Goal: Task Accomplishment & Management: Manage account settings

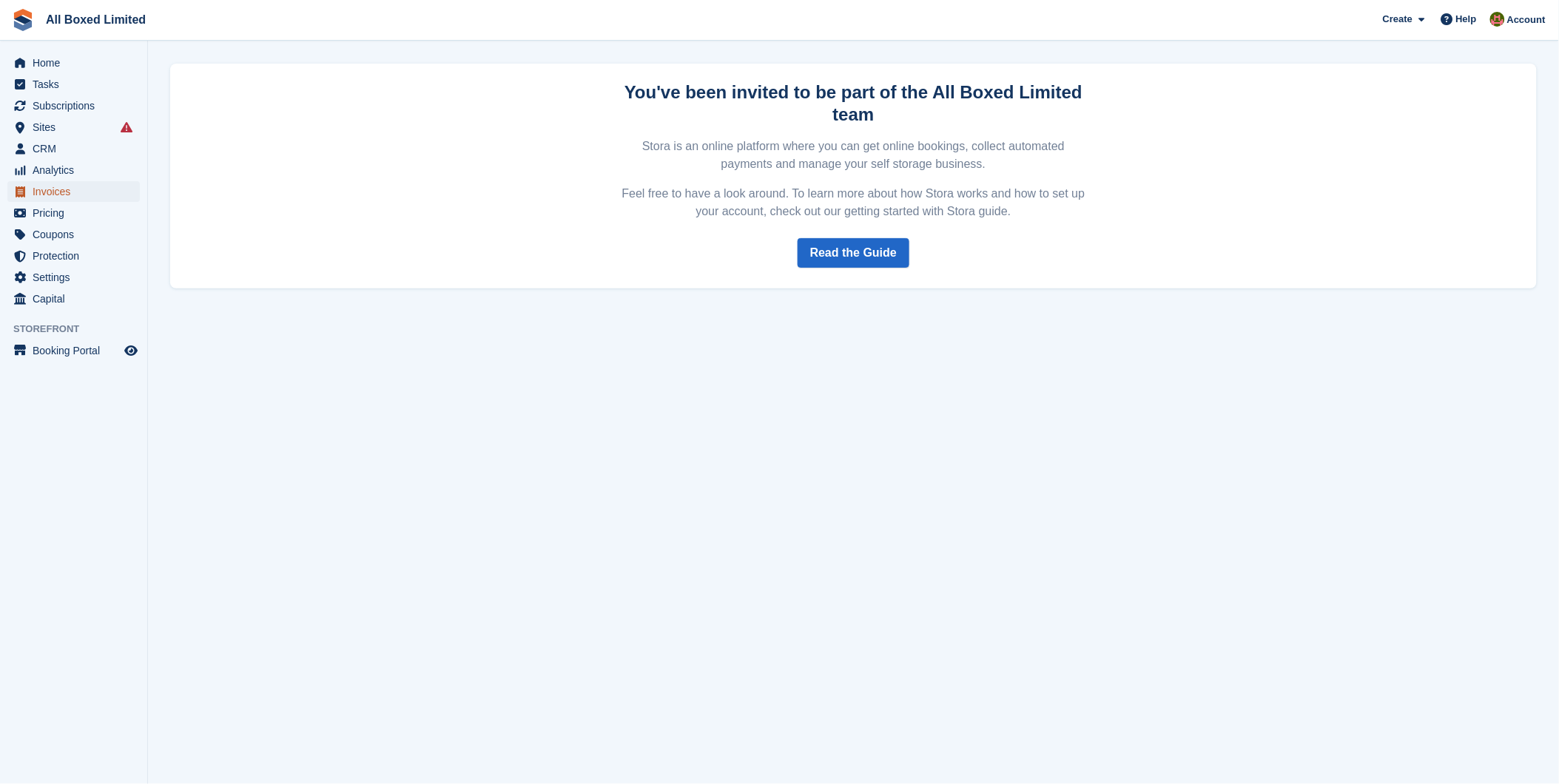
click at [68, 189] on span "Invoices" at bounding box center [77, 192] width 89 height 21
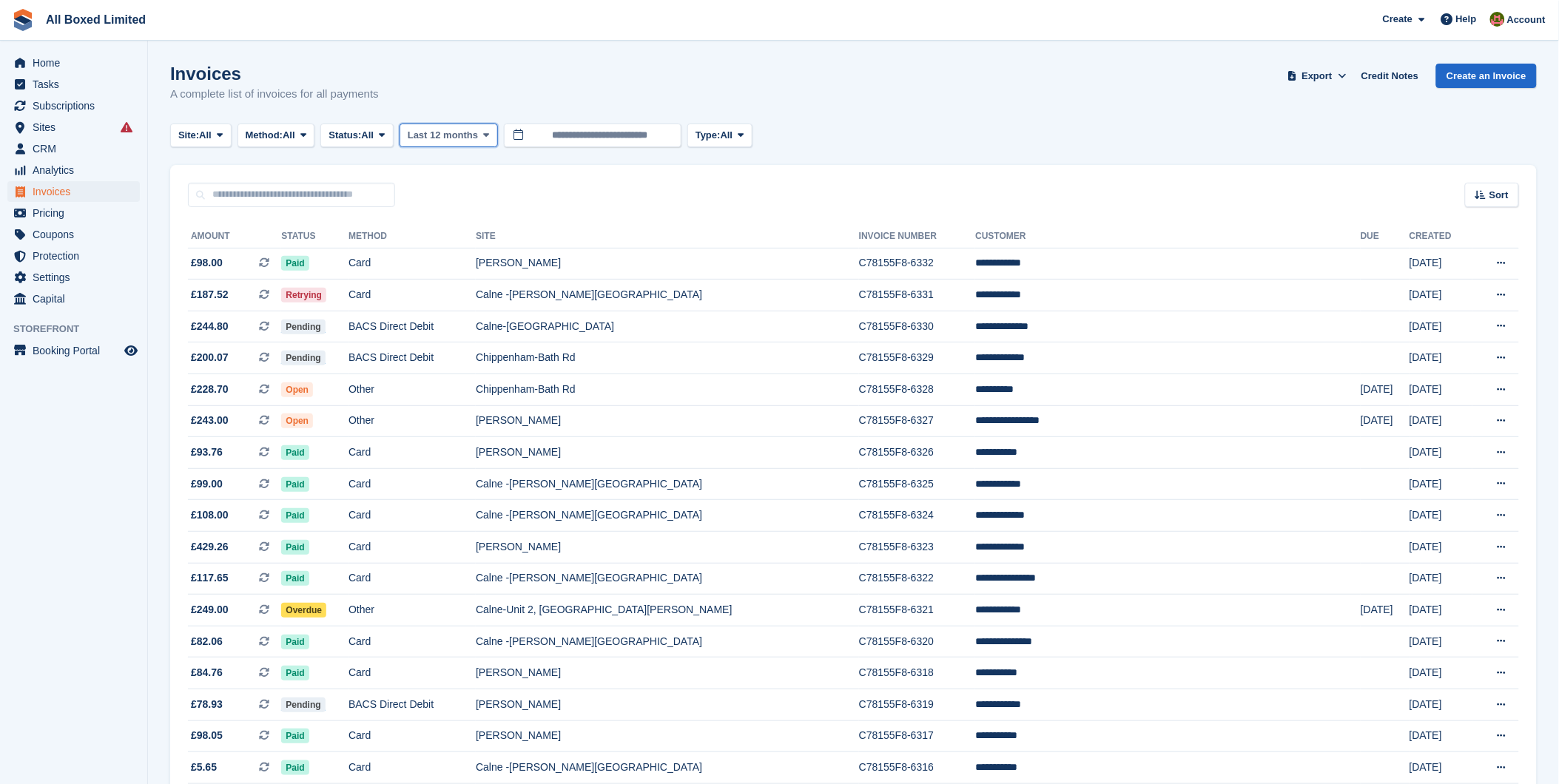
click at [456, 135] on span "Last 12 months" at bounding box center [443, 135] width 71 height 15
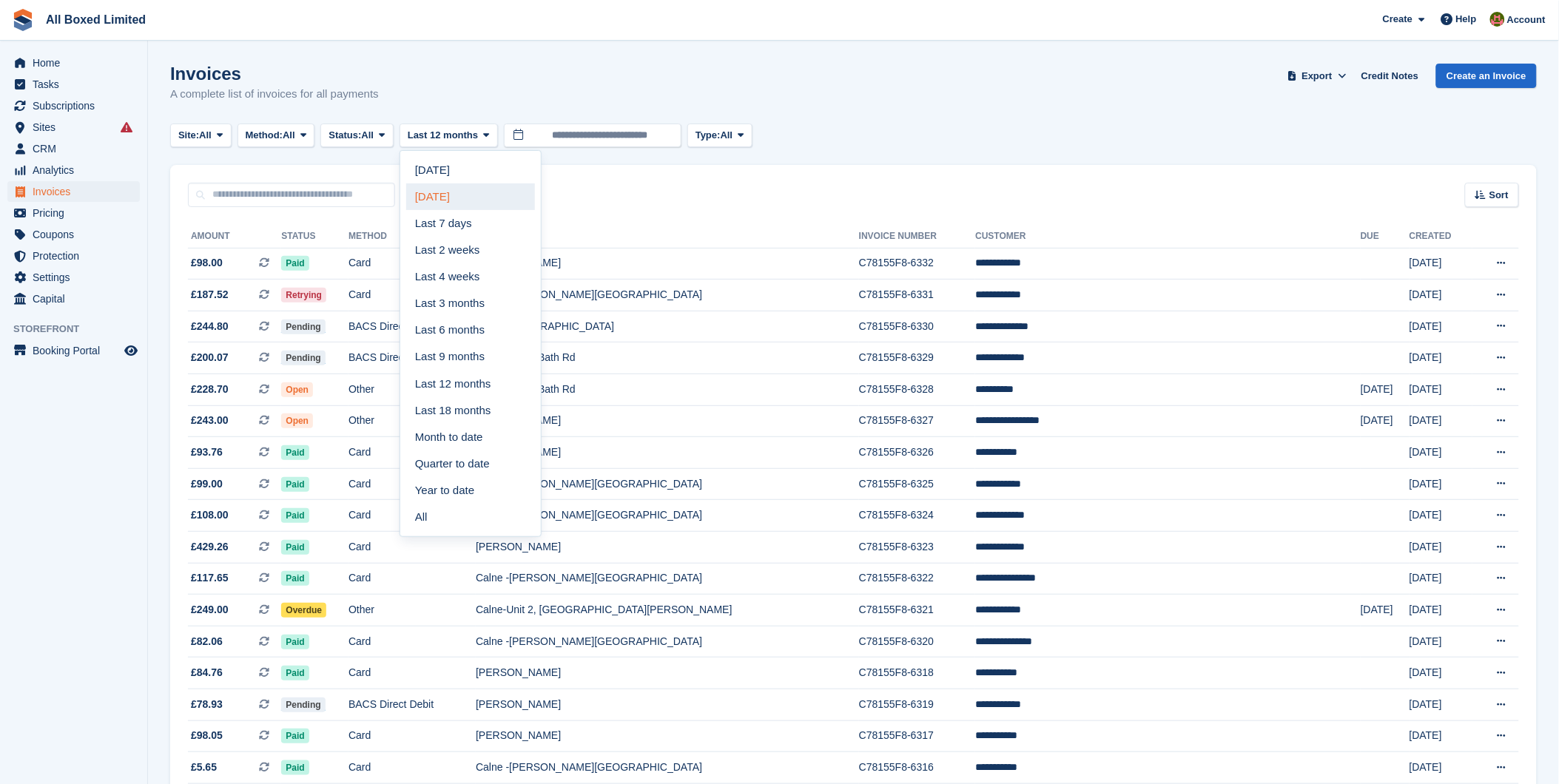
click at [459, 195] on link "Yesterday" at bounding box center [470, 197] width 129 height 27
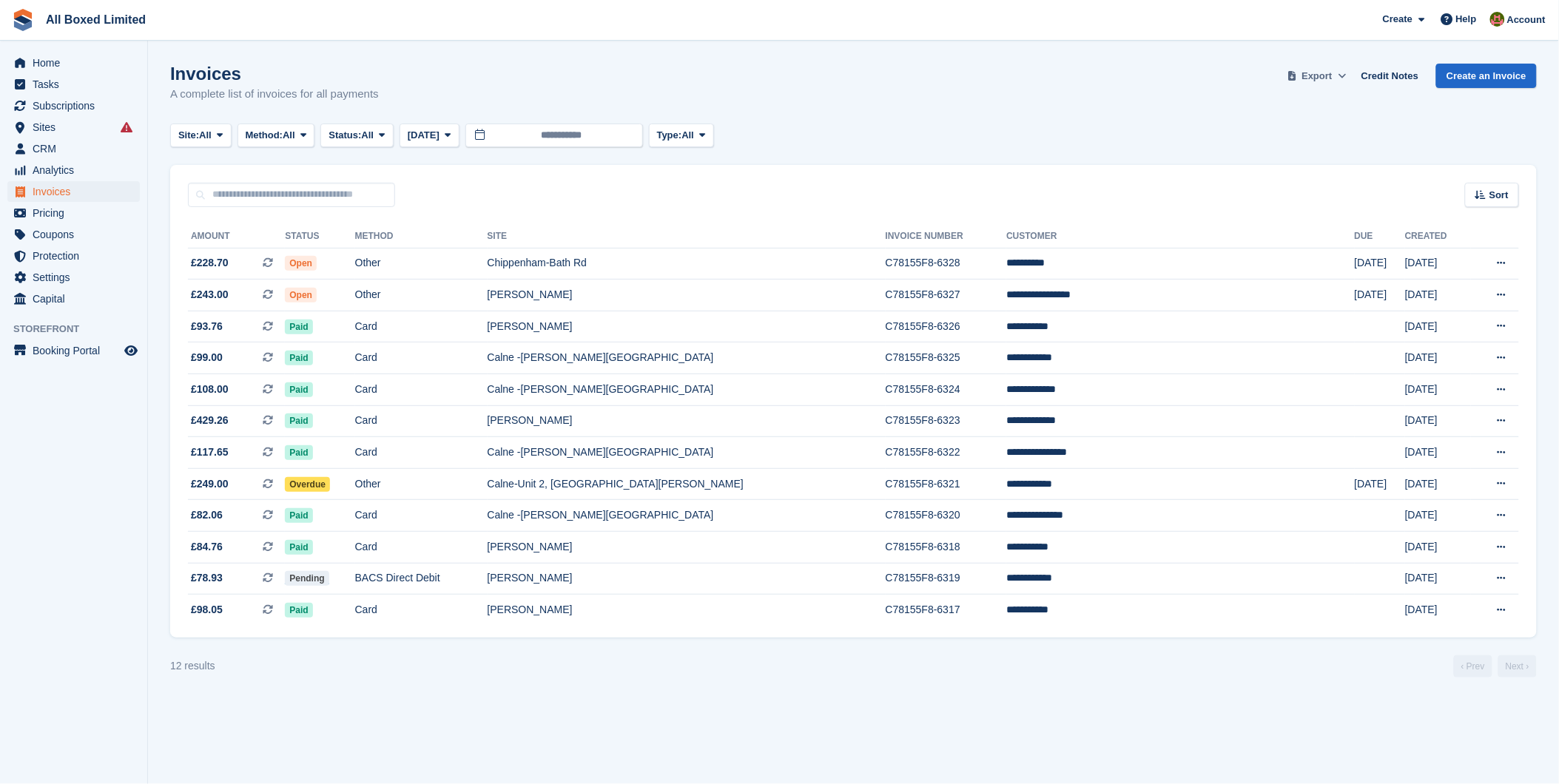
click at [1328, 70] on span "Export" at bounding box center [1318, 76] width 30 height 15
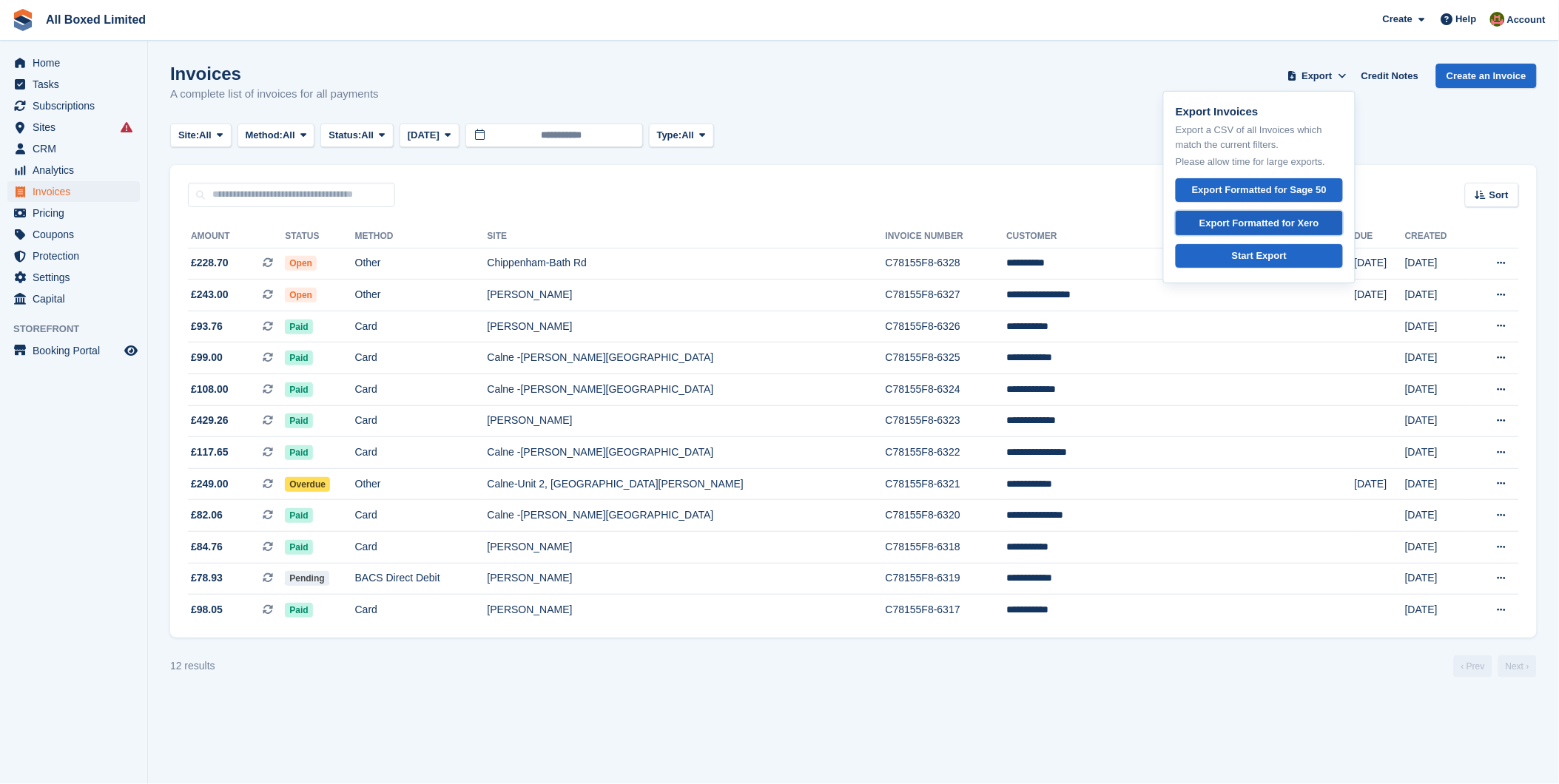
click at [1284, 218] on div "Export Formatted for Xero" at bounding box center [1259, 224] width 120 height 15
click at [1386, 71] on link "Credit Notes" at bounding box center [1390, 76] width 69 height 24
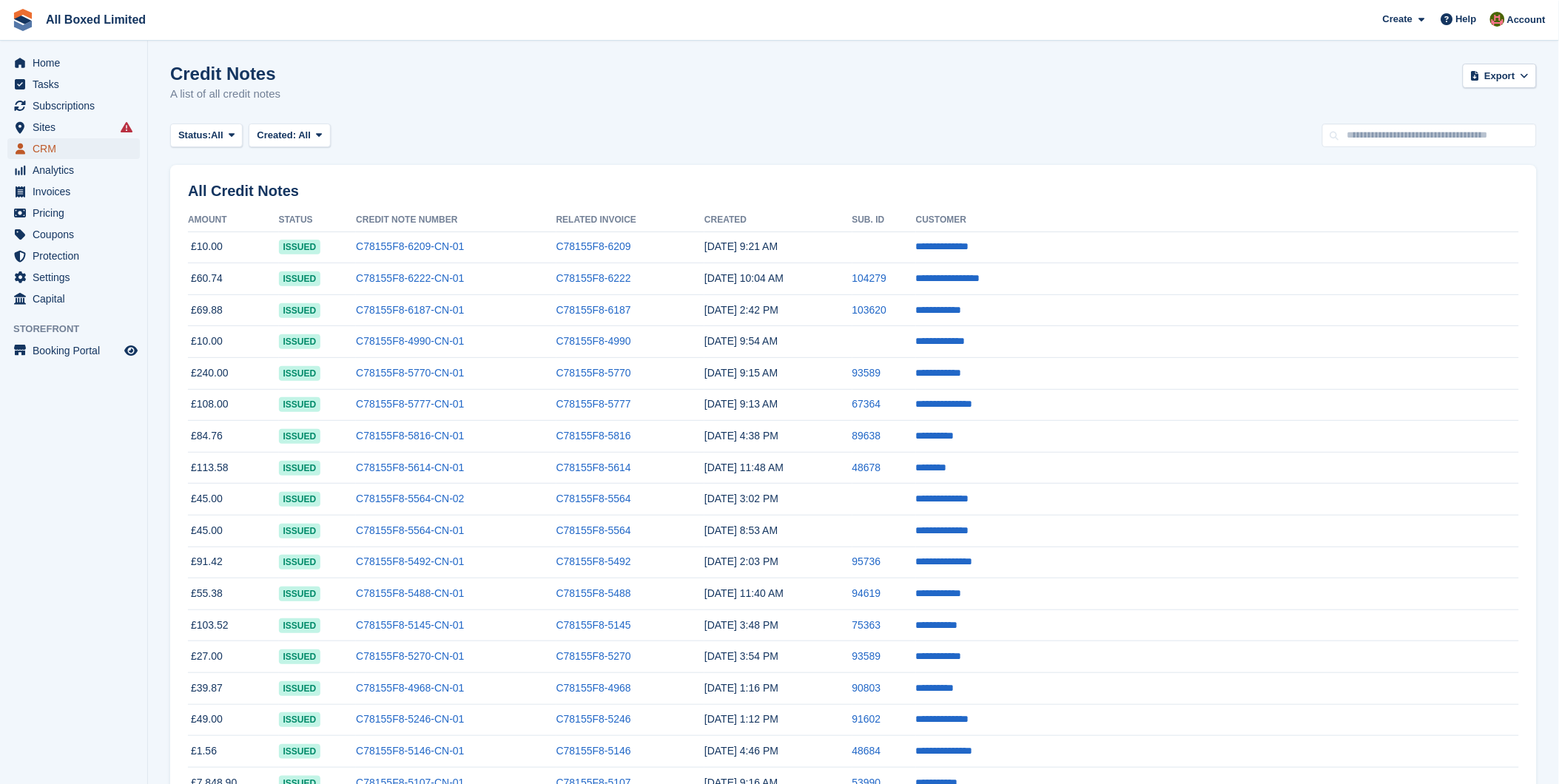
click at [39, 150] on span "CRM" at bounding box center [77, 149] width 89 height 21
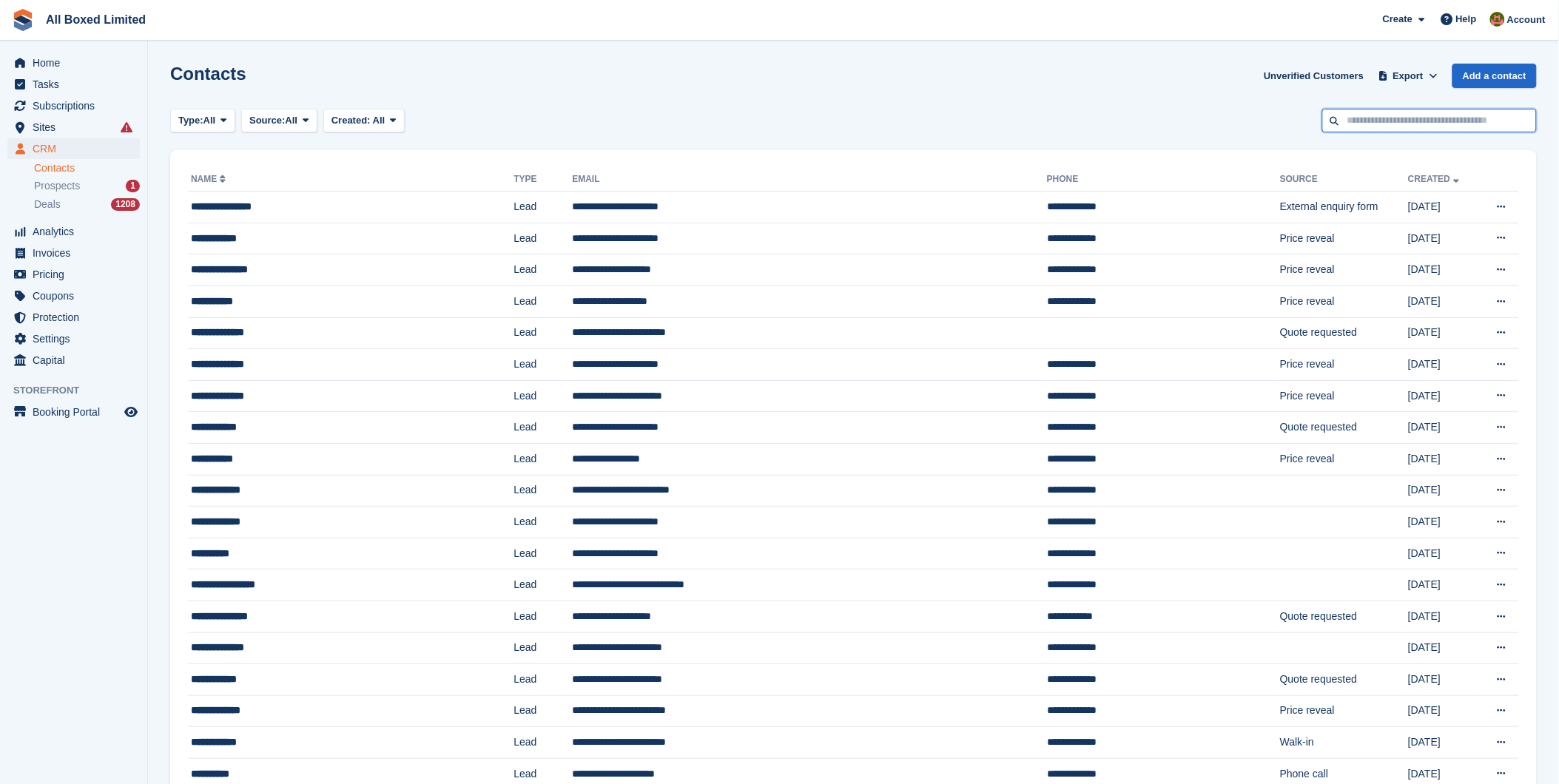
click at [1419, 121] on input "text" at bounding box center [1429, 120] width 214 height 24
type input "*****"
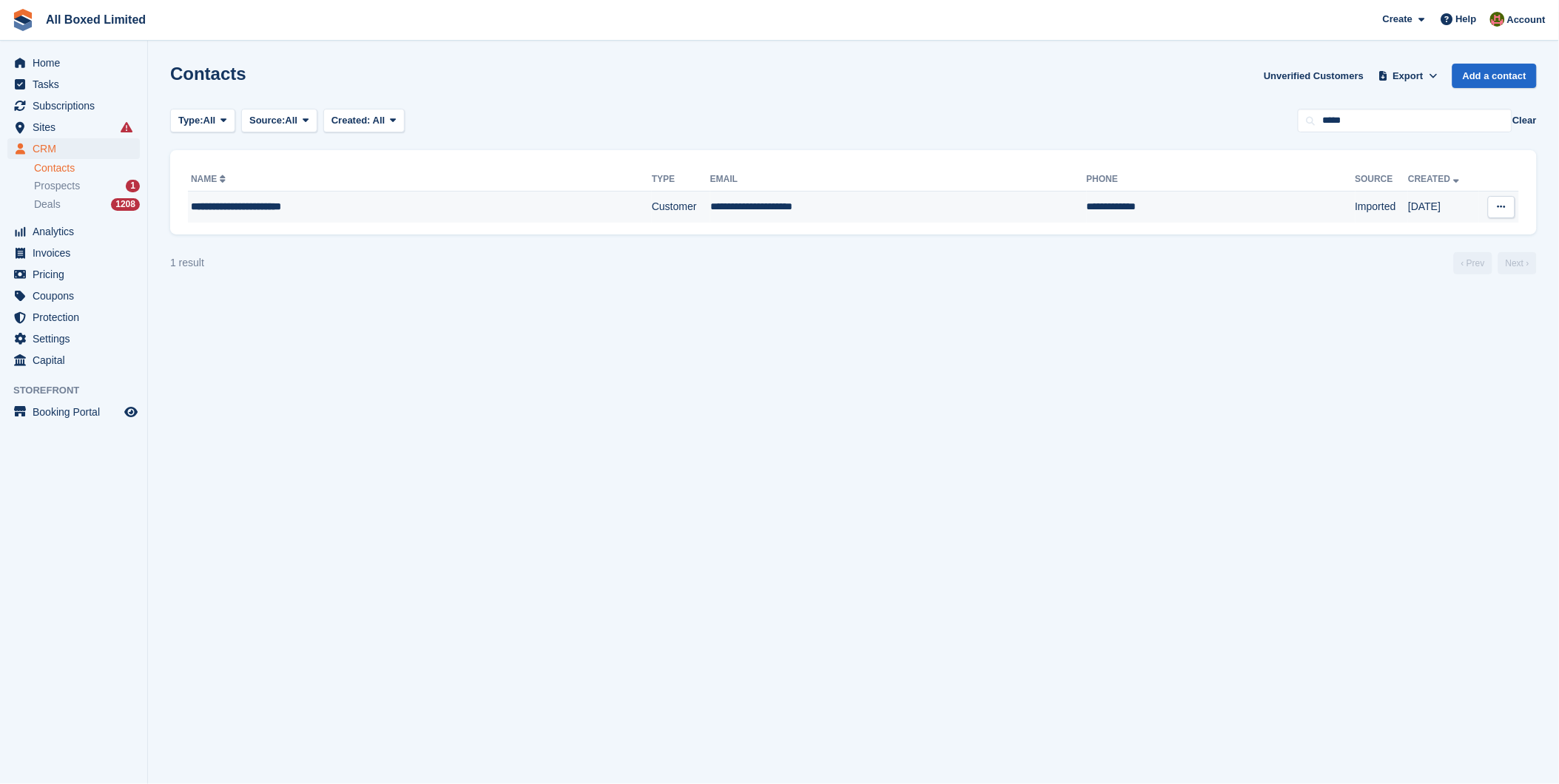
click at [652, 204] on td "Customer" at bounding box center [682, 207] width 59 height 31
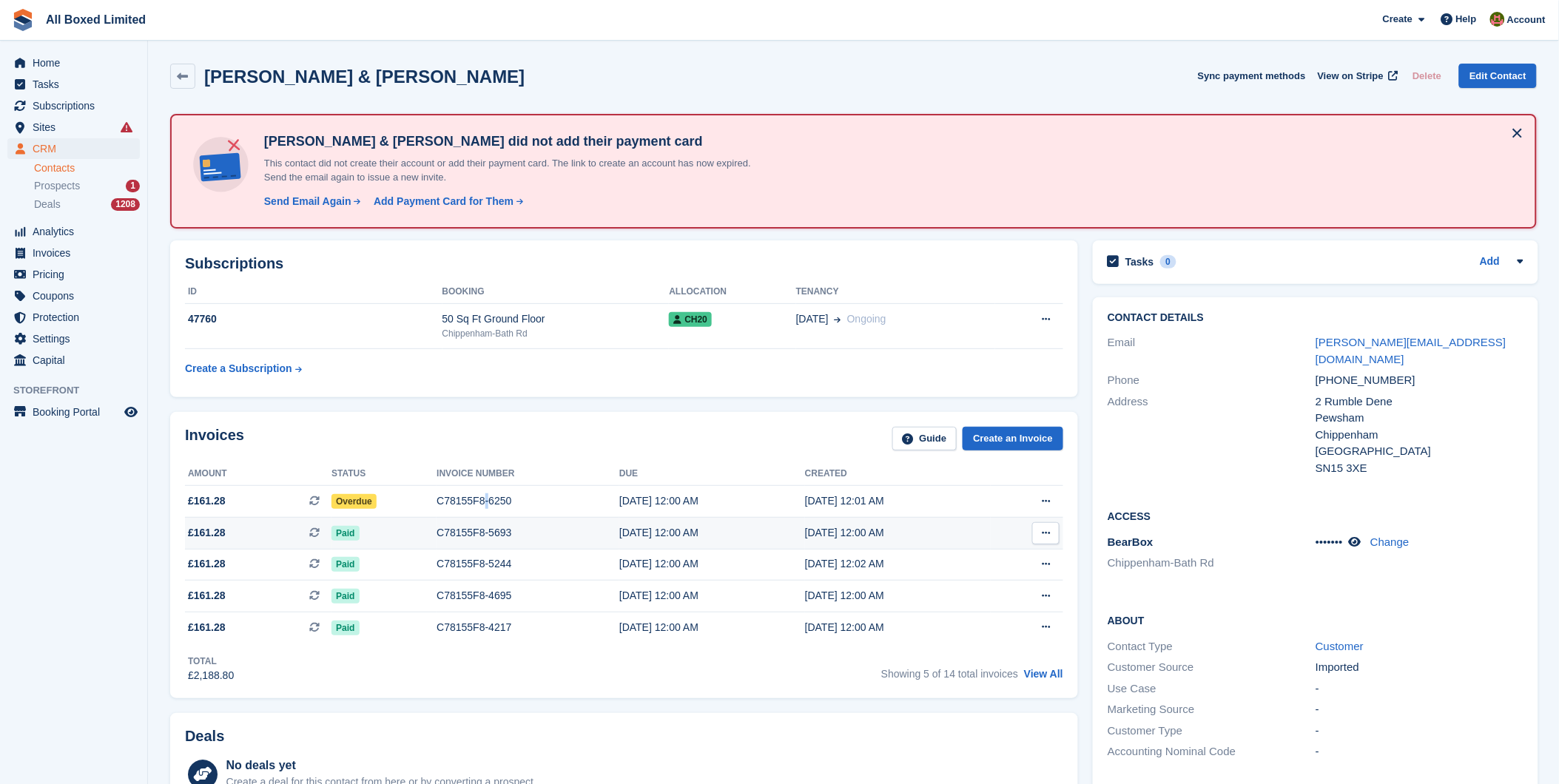
drag, startPoint x: 476, startPoint y: 508, endPoint x: 471, endPoint y: 517, distance: 10.3
click at [471, 517] on tbody "£161.28 This is a recurring subscription invoice. Overdue C78155F8-6250 [DATE] …" at bounding box center [624, 564] width 878 height 157
click at [361, 497] on span "Overdue" at bounding box center [354, 502] width 45 height 15
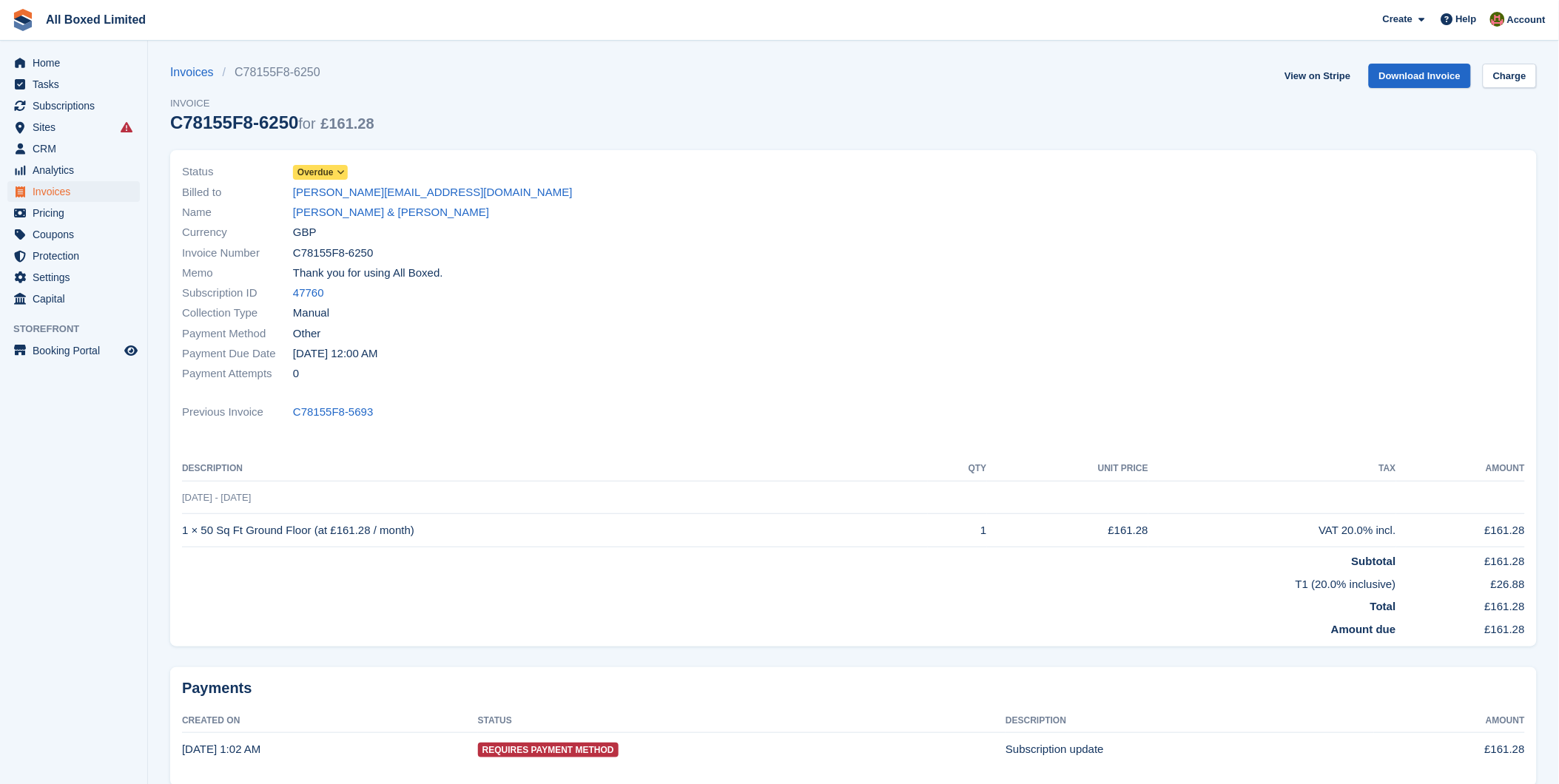
click at [340, 171] on icon at bounding box center [341, 172] width 8 height 9
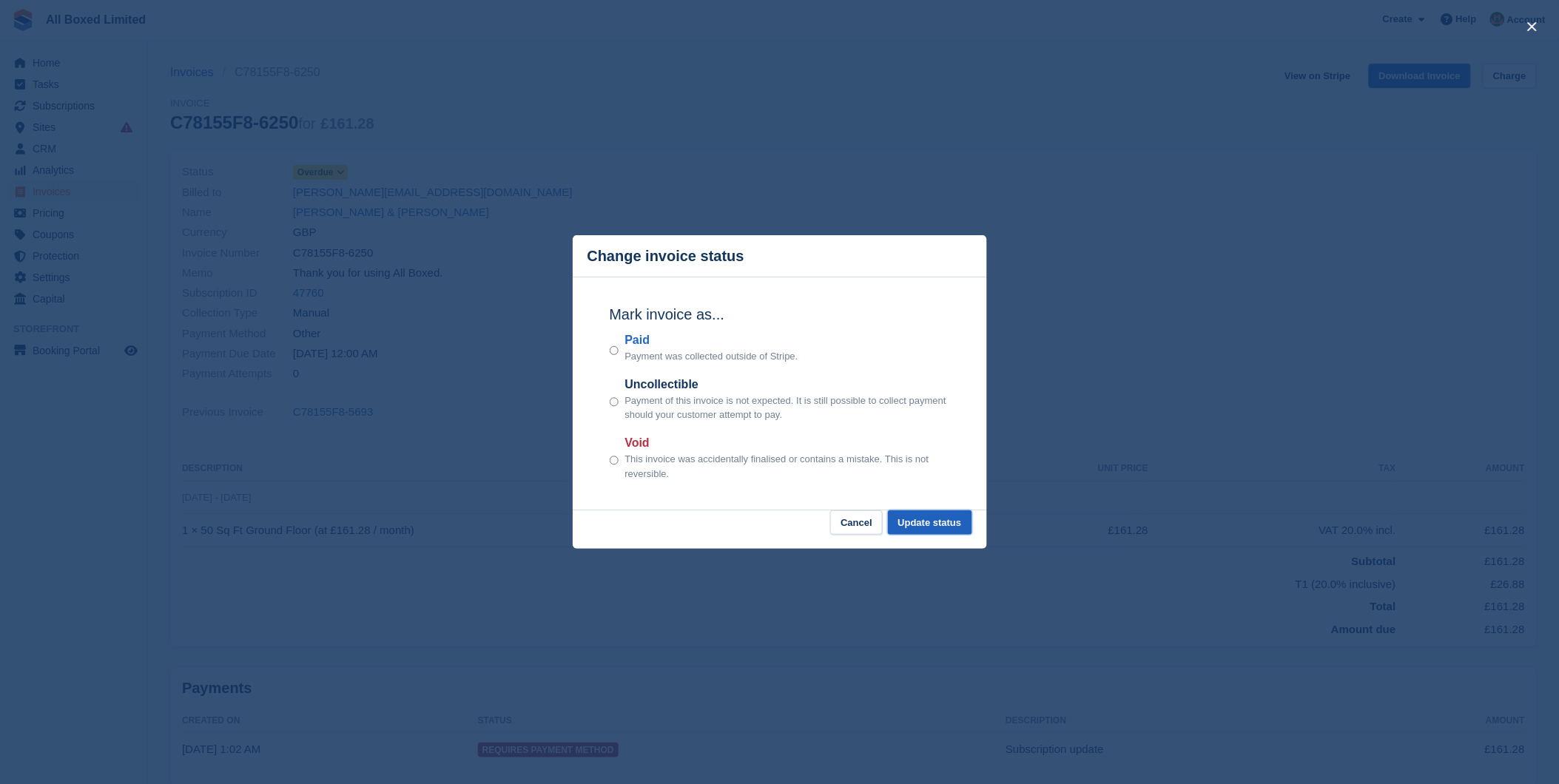
click at [957, 525] on button "Update status" at bounding box center [930, 523] width 84 height 24
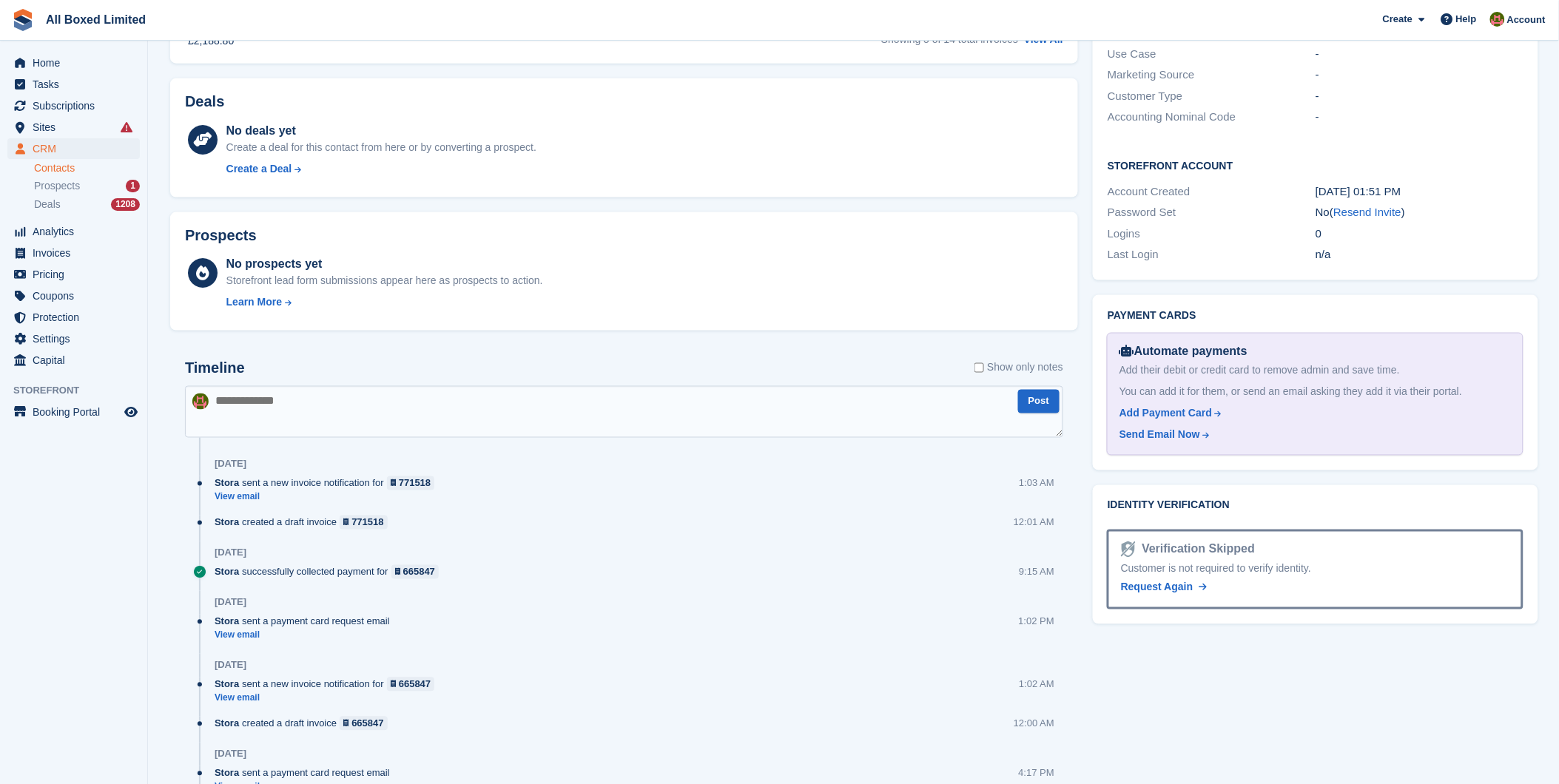
scroll to position [246, 0]
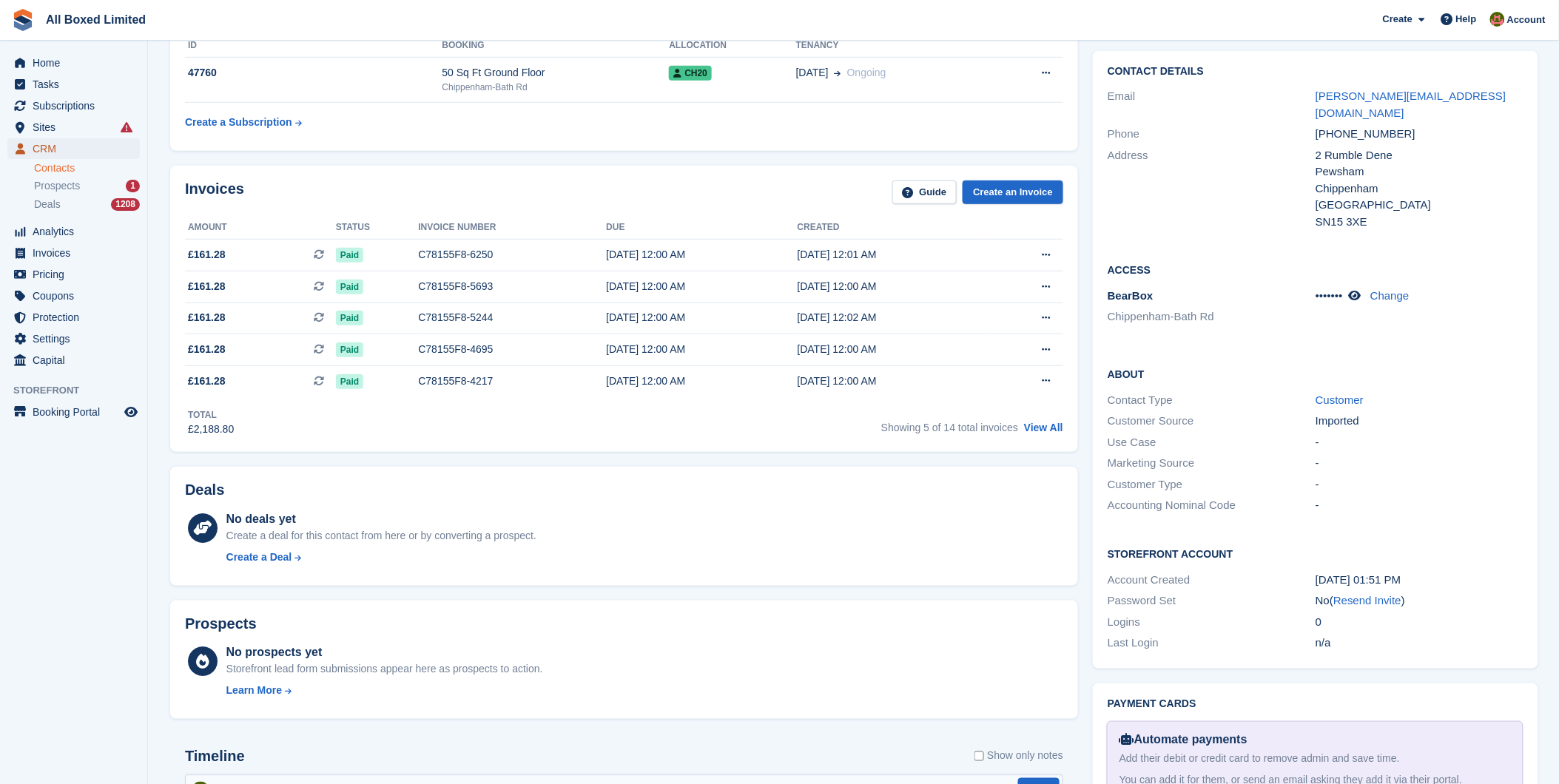
click at [90, 150] on span "CRM" at bounding box center [77, 149] width 89 height 21
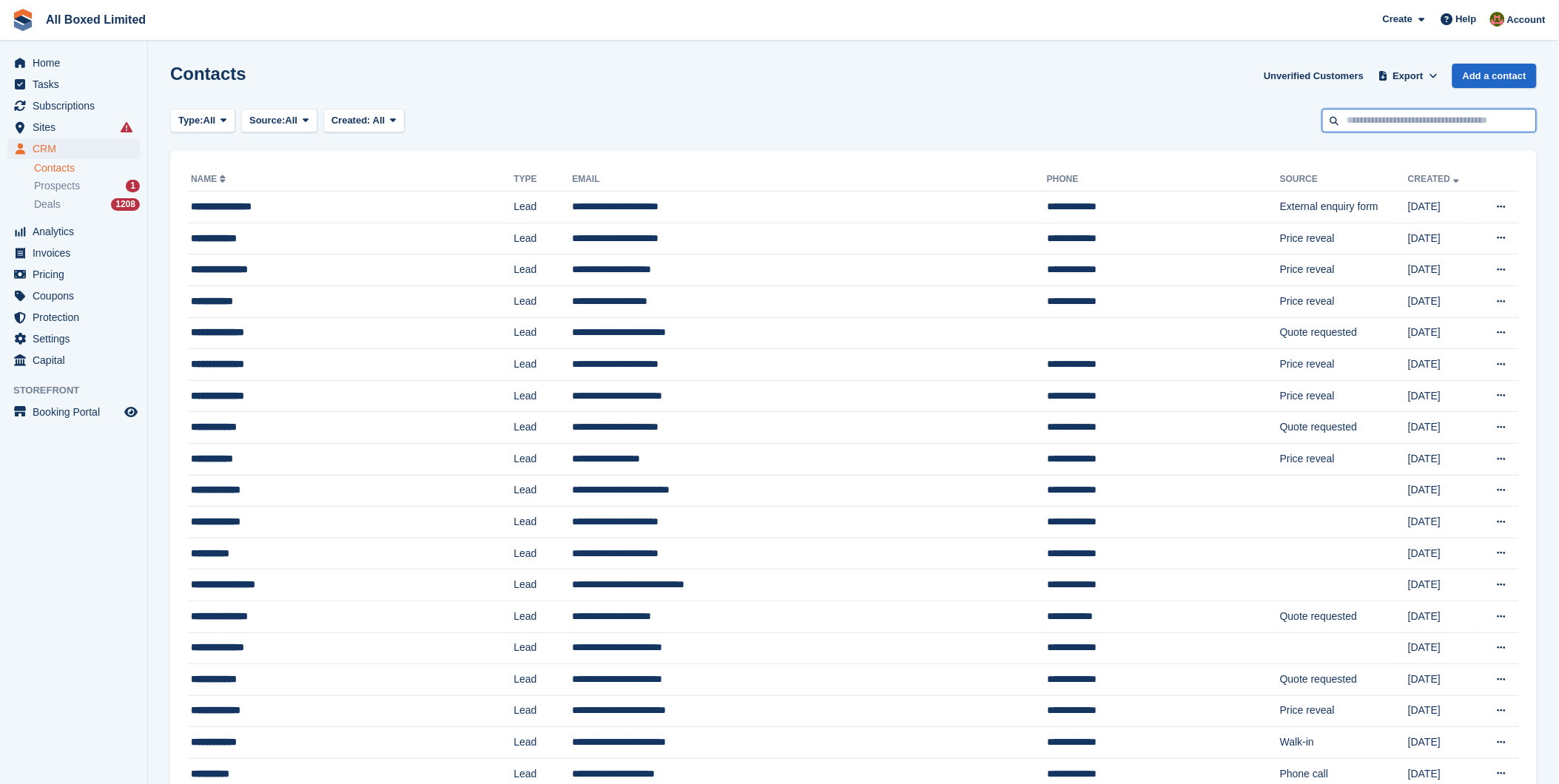
click at [1384, 122] on input "text" at bounding box center [1429, 120] width 214 height 24
type input "*****"
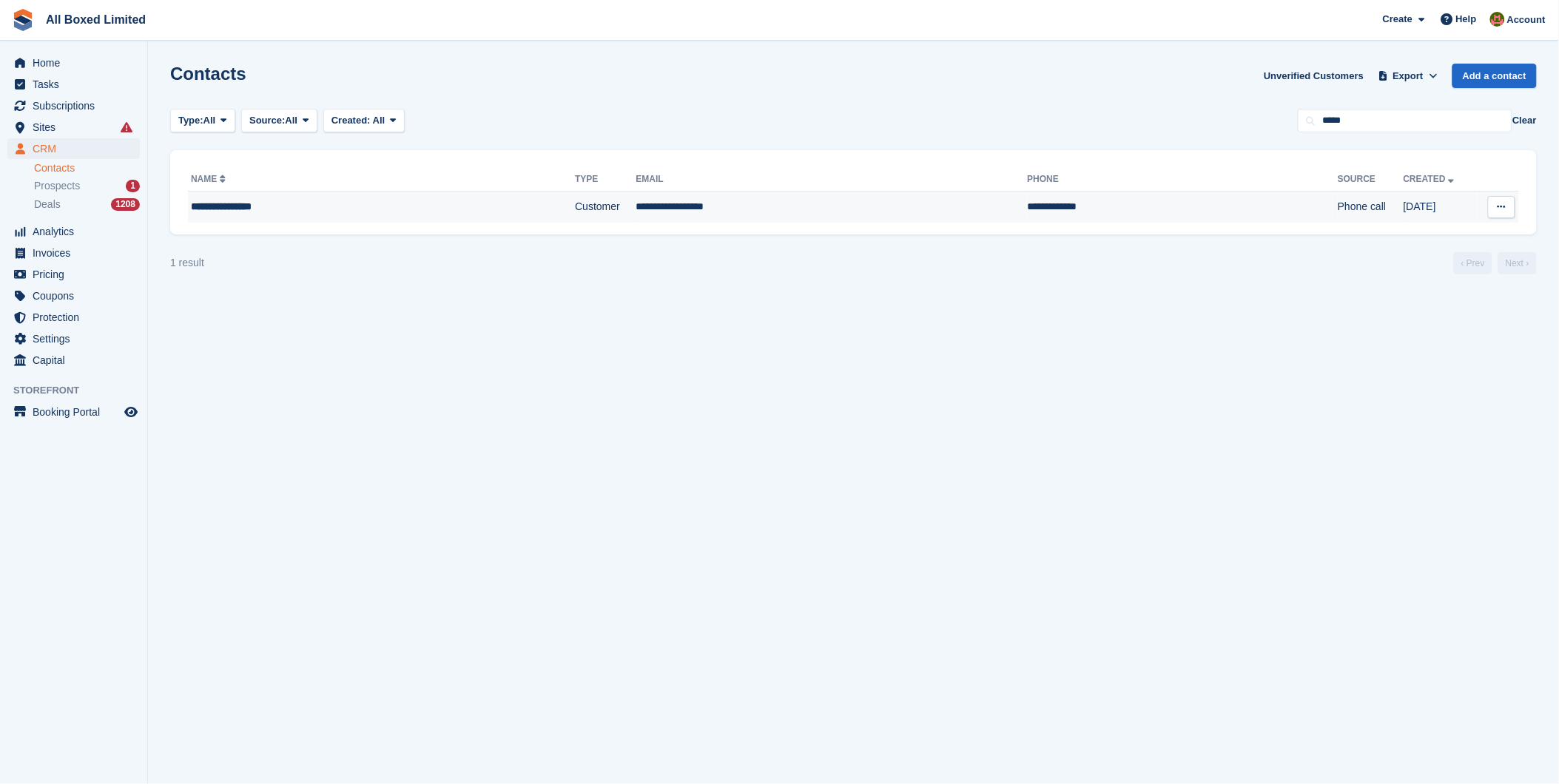
click at [575, 210] on td "Customer" at bounding box center [605, 207] width 61 height 31
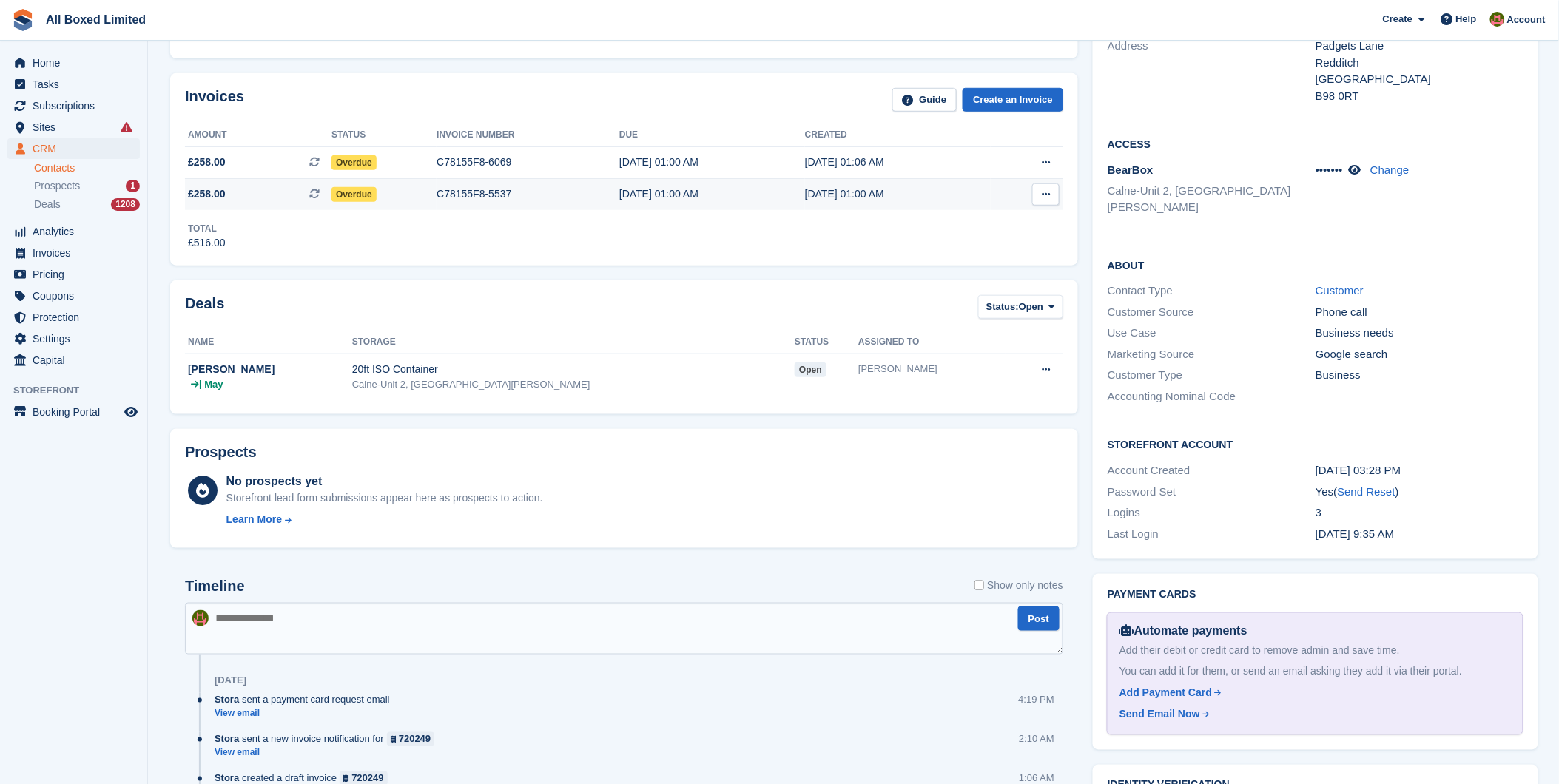
scroll to position [329, 0]
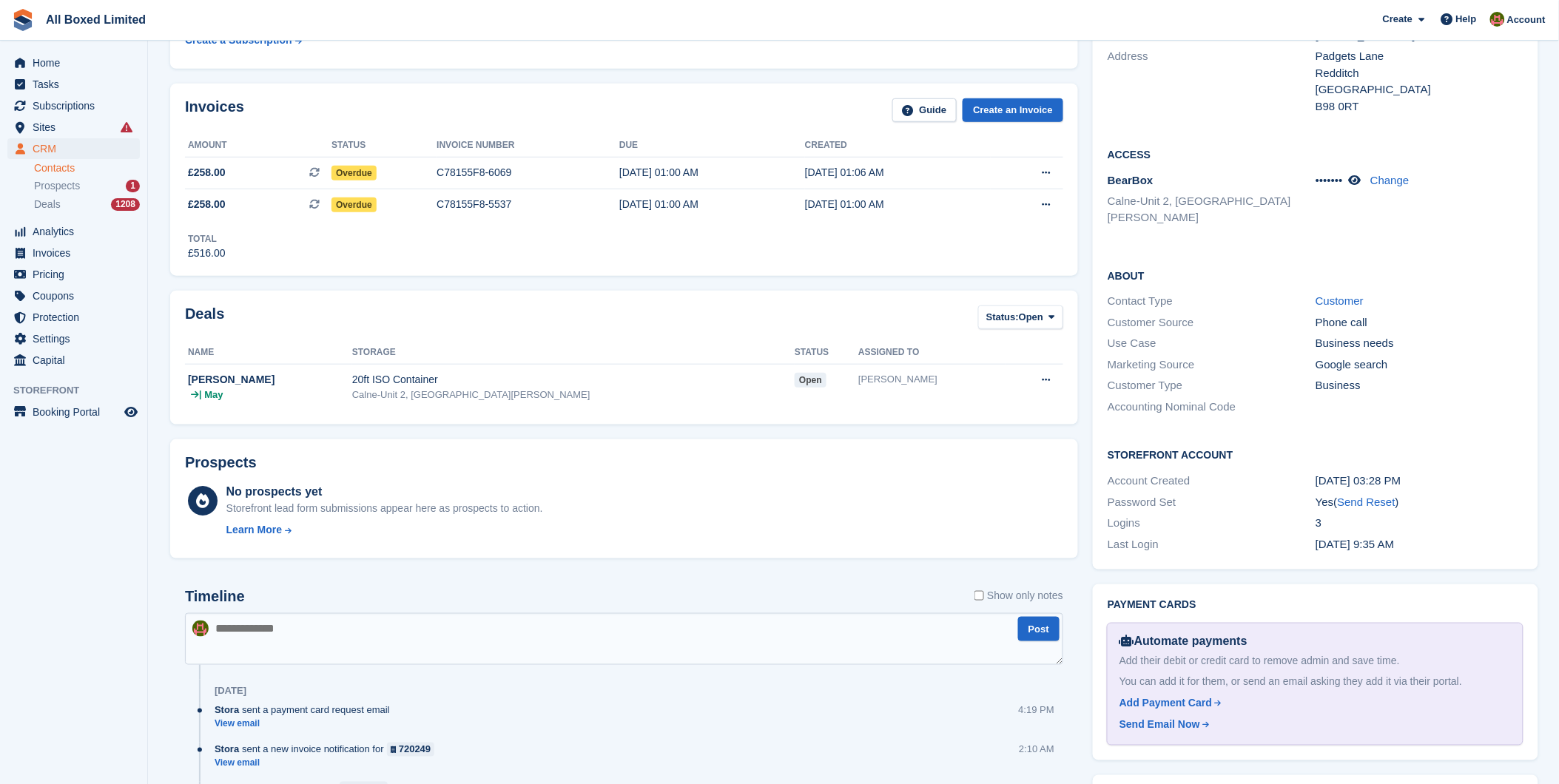
click at [308, 629] on textarea at bounding box center [624, 639] width 878 height 52
type textarea "**********"
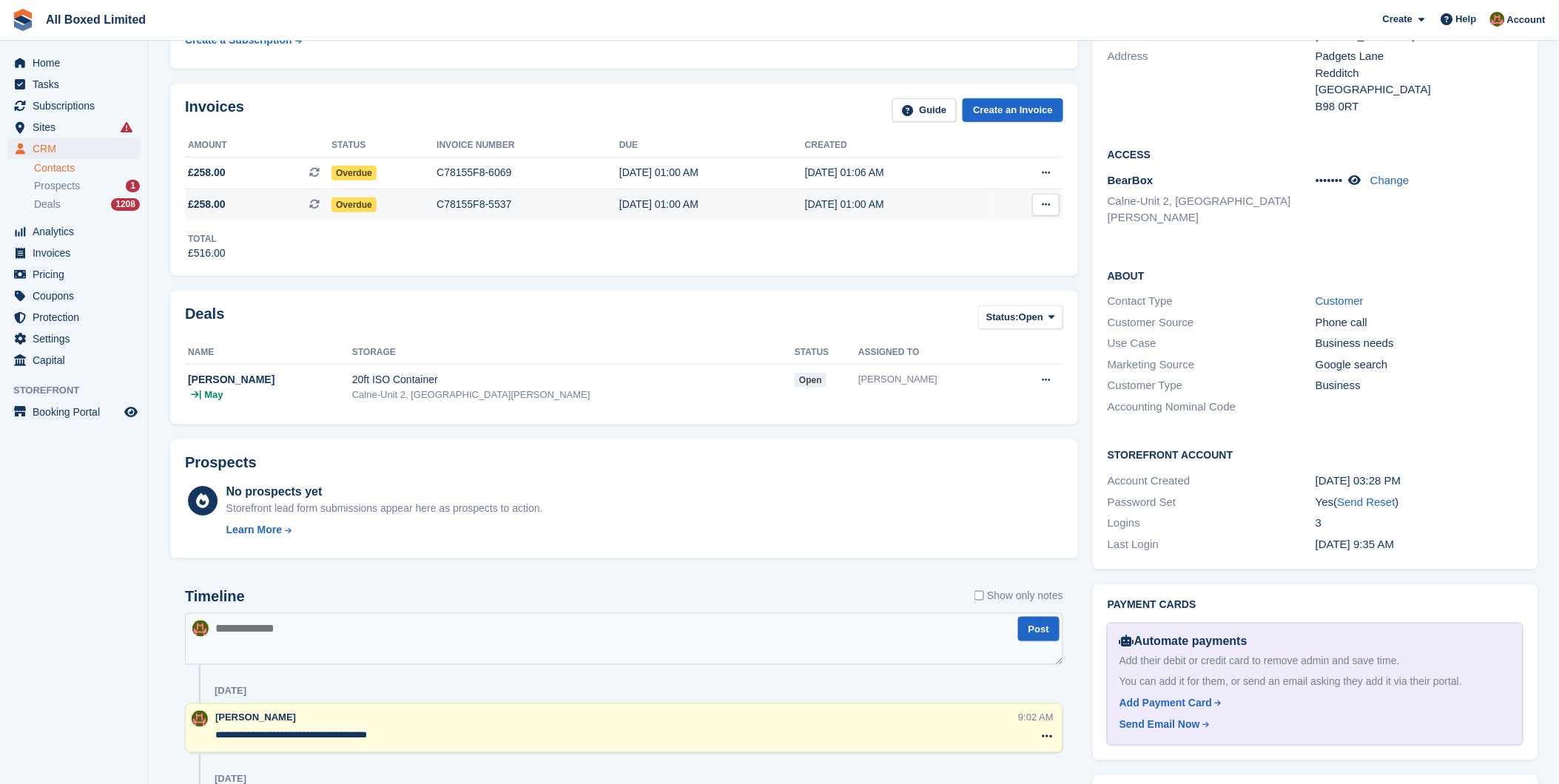
click at [331, 204] on span "Overdue" at bounding box center [354, 205] width 45 height 15
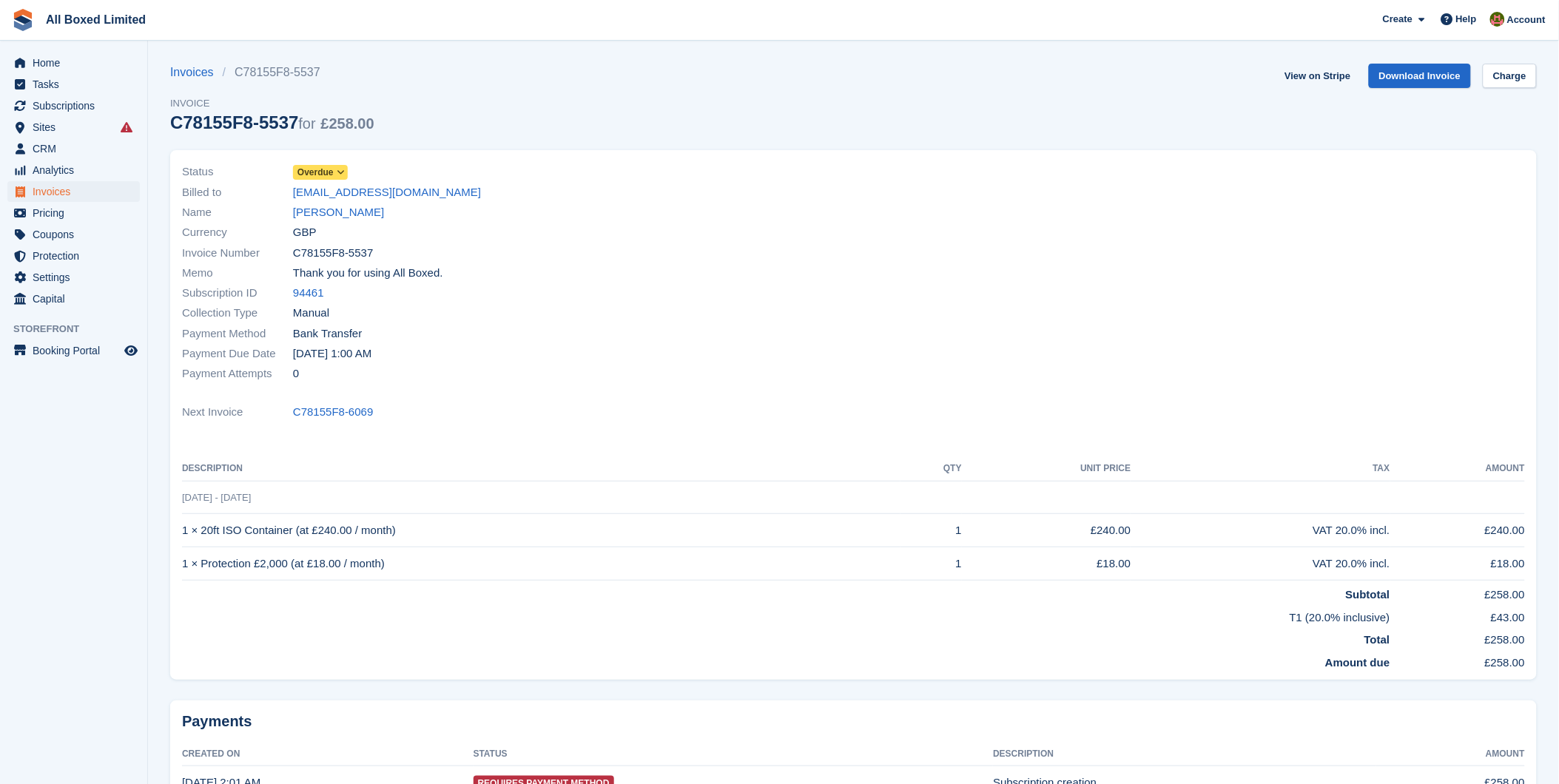
click at [339, 172] on icon at bounding box center [341, 172] width 8 height 9
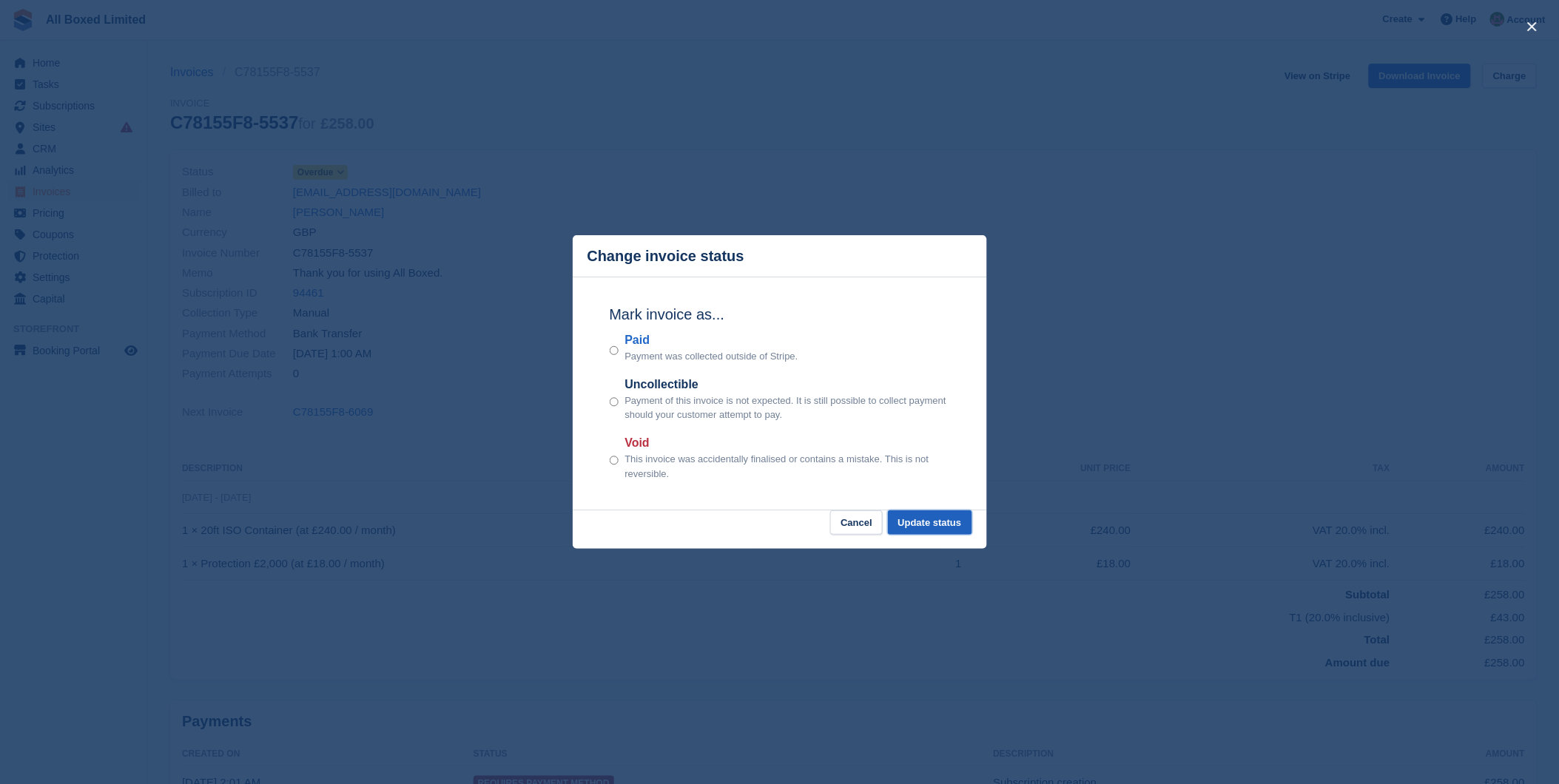
click at [915, 520] on button "Update status" at bounding box center [930, 523] width 84 height 24
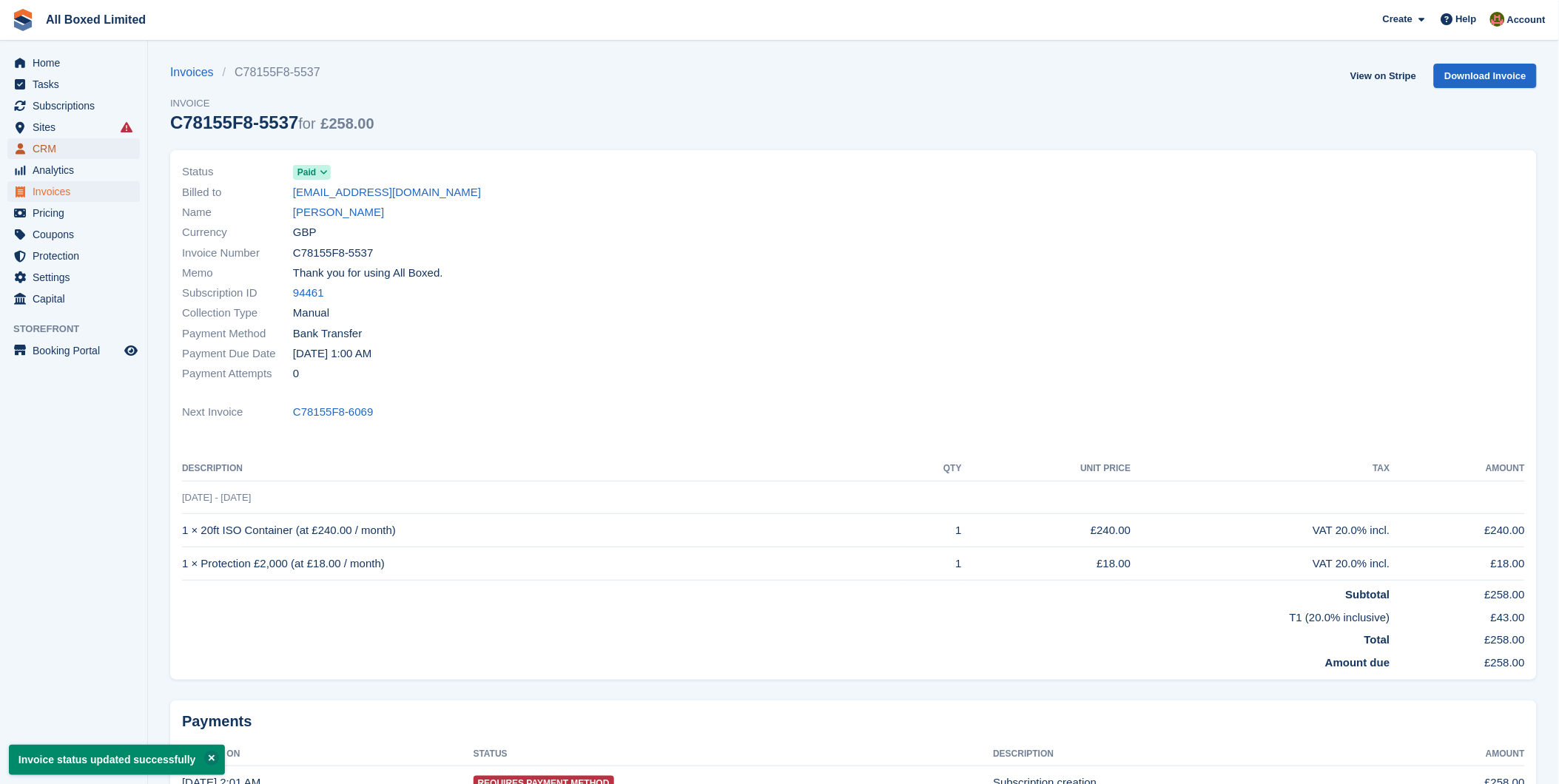
click at [46, 146] on span "CRM" at bounding box center [77, 149] width 89 height 21
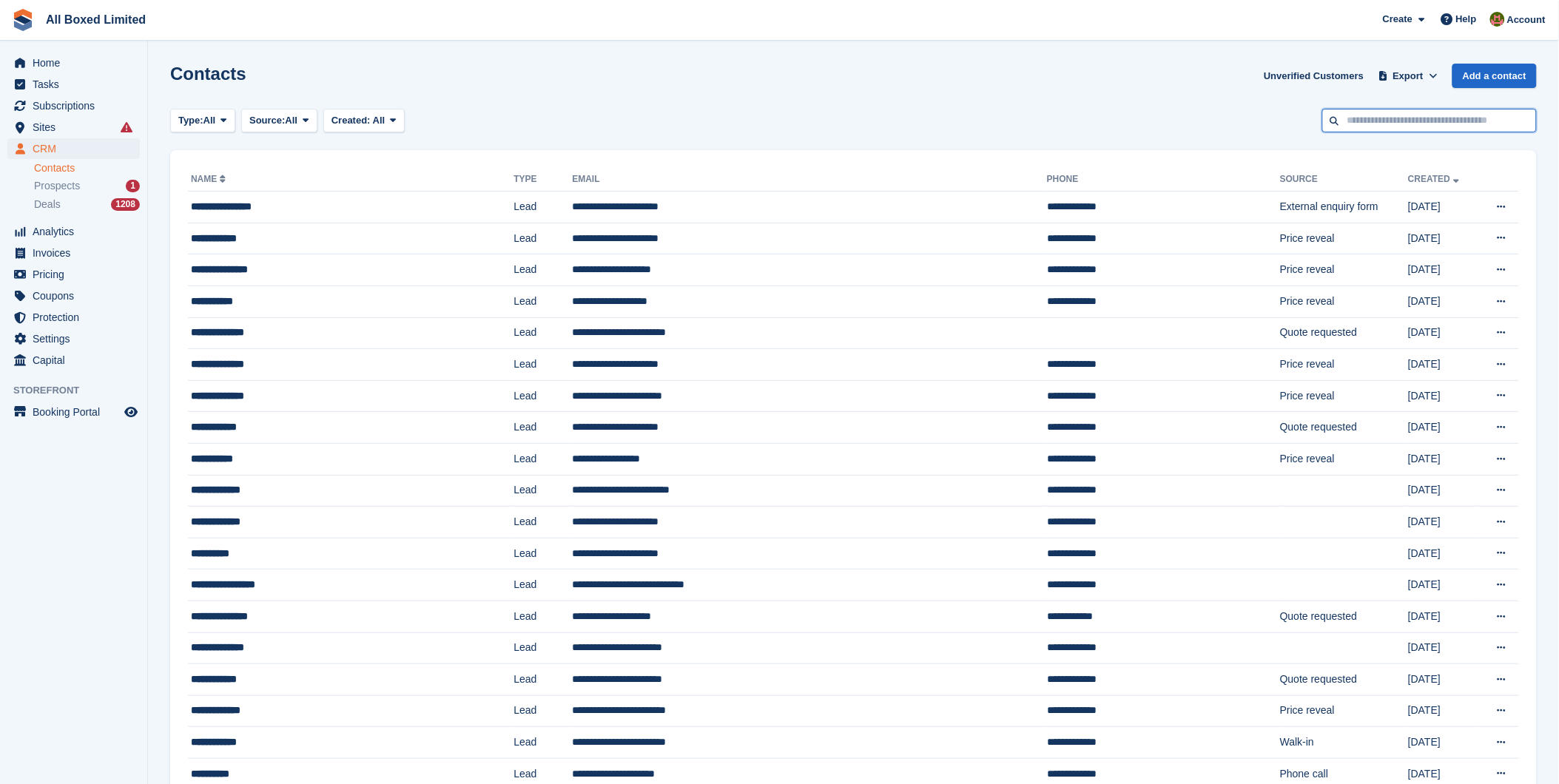
drag, startPoint x: 1377, startPoint y: 118, endPoint x: 1377, endPoint y: 109, distance: 9.0
click at [1377, 118] on input "text" at bounding box center [1429, 120] width 214 height 24
type input "****"
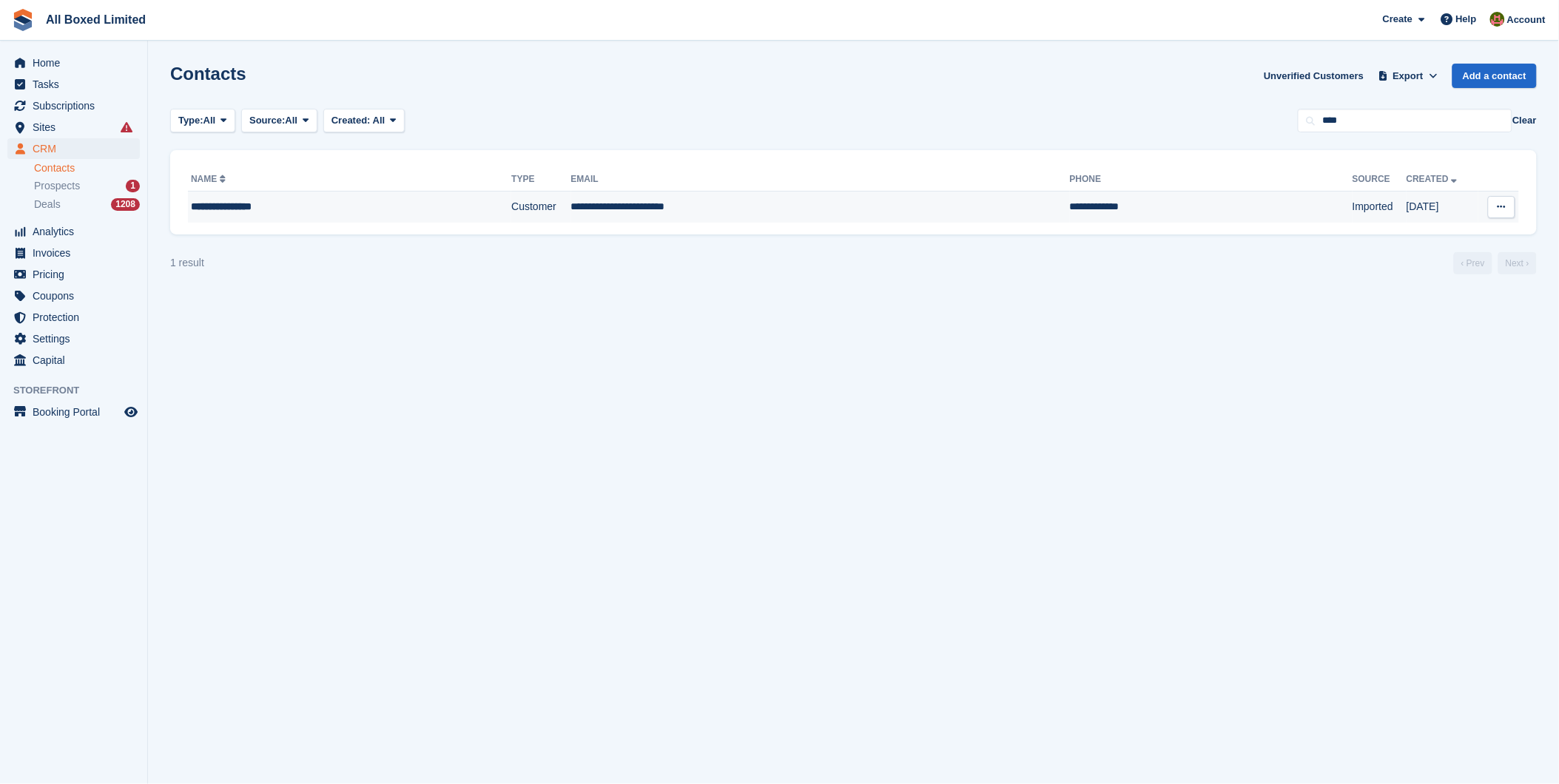
click at [683, 201] on td "**********" at bounding box center [820, 207] width 498 height 31
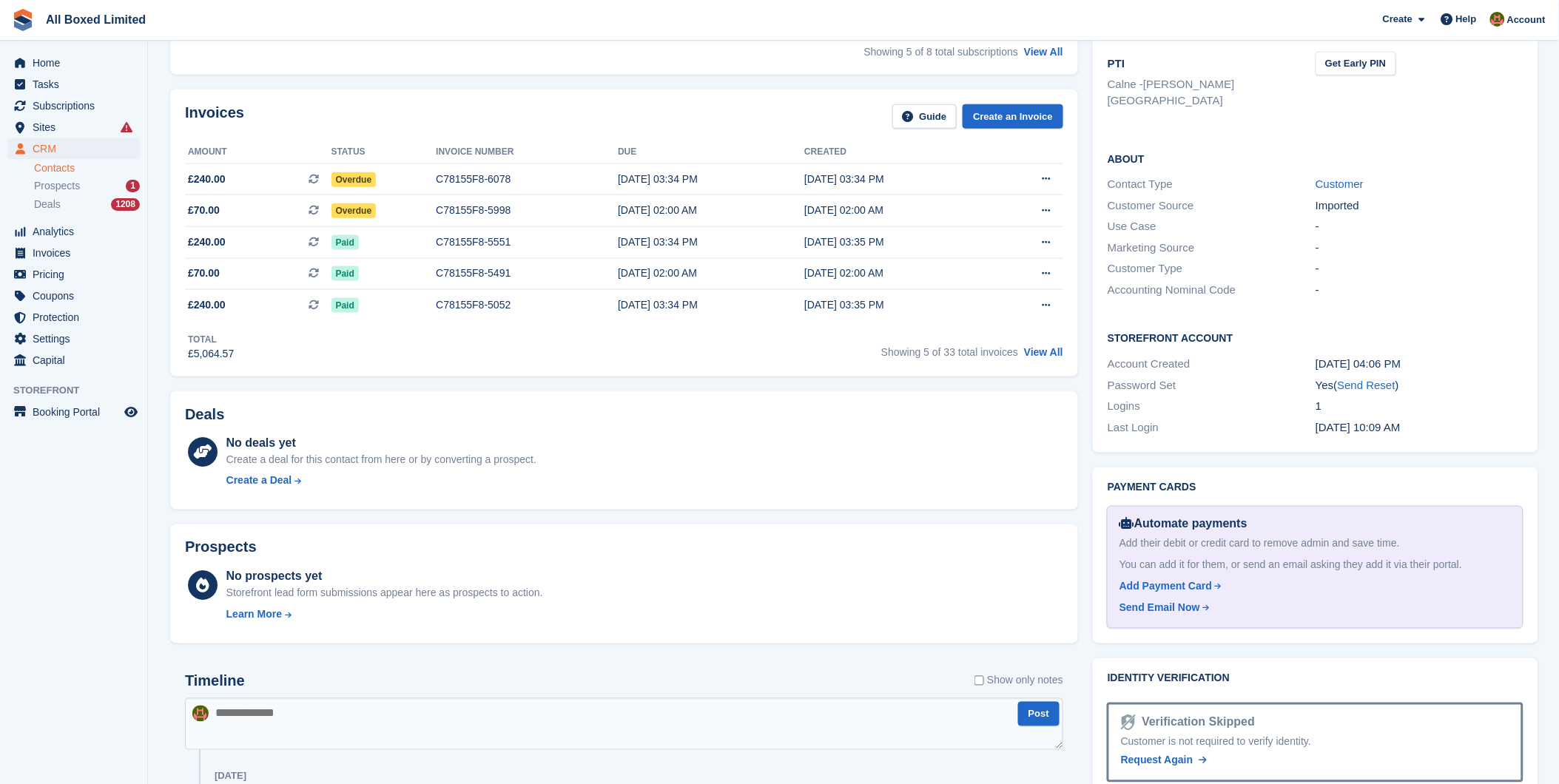
scroll to position [575, 0]
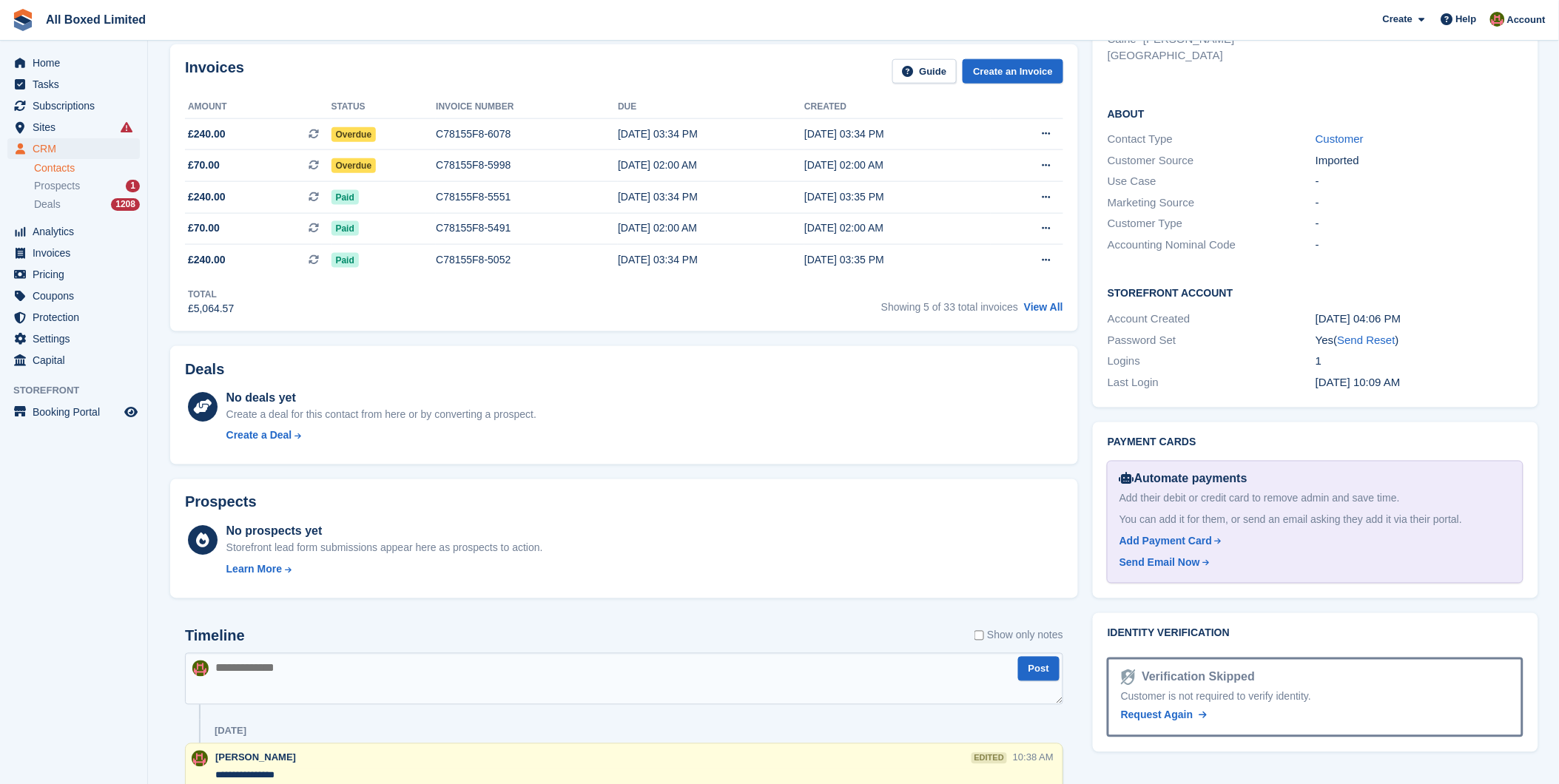
click at [290, 678] on textarea at bounding box center [624, 679] width 878 height 52
type textarea "**********"
click at [1034, 669] on button "Post" at bounding box center [1039, 669] width 41 height 24
click at [361, 133] on span "Overdue" at bounding box center [354, 134] width 45 height 15
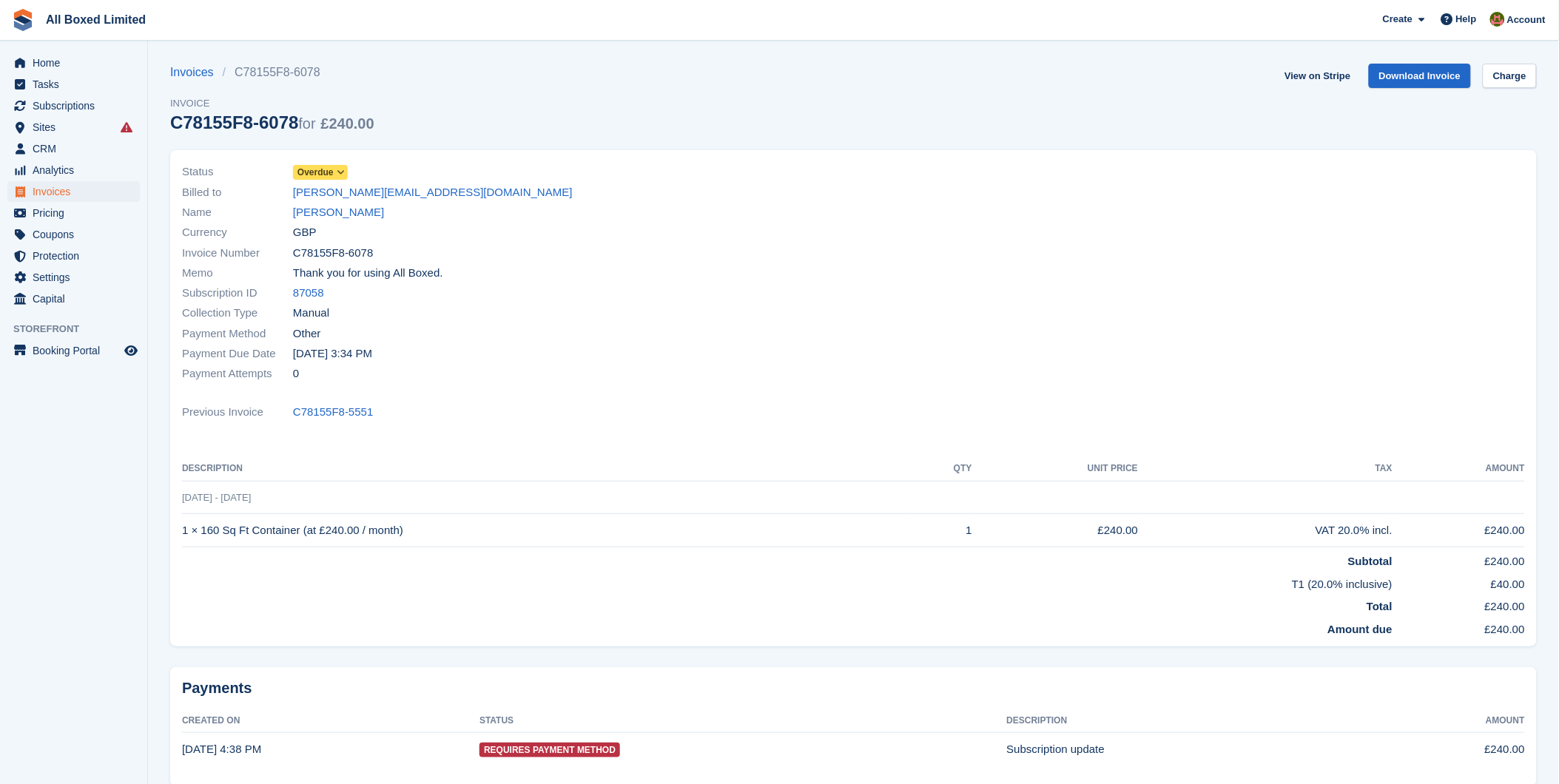
click at [341, 173] on icon at bounding box center [341, 172] width 8 height 9
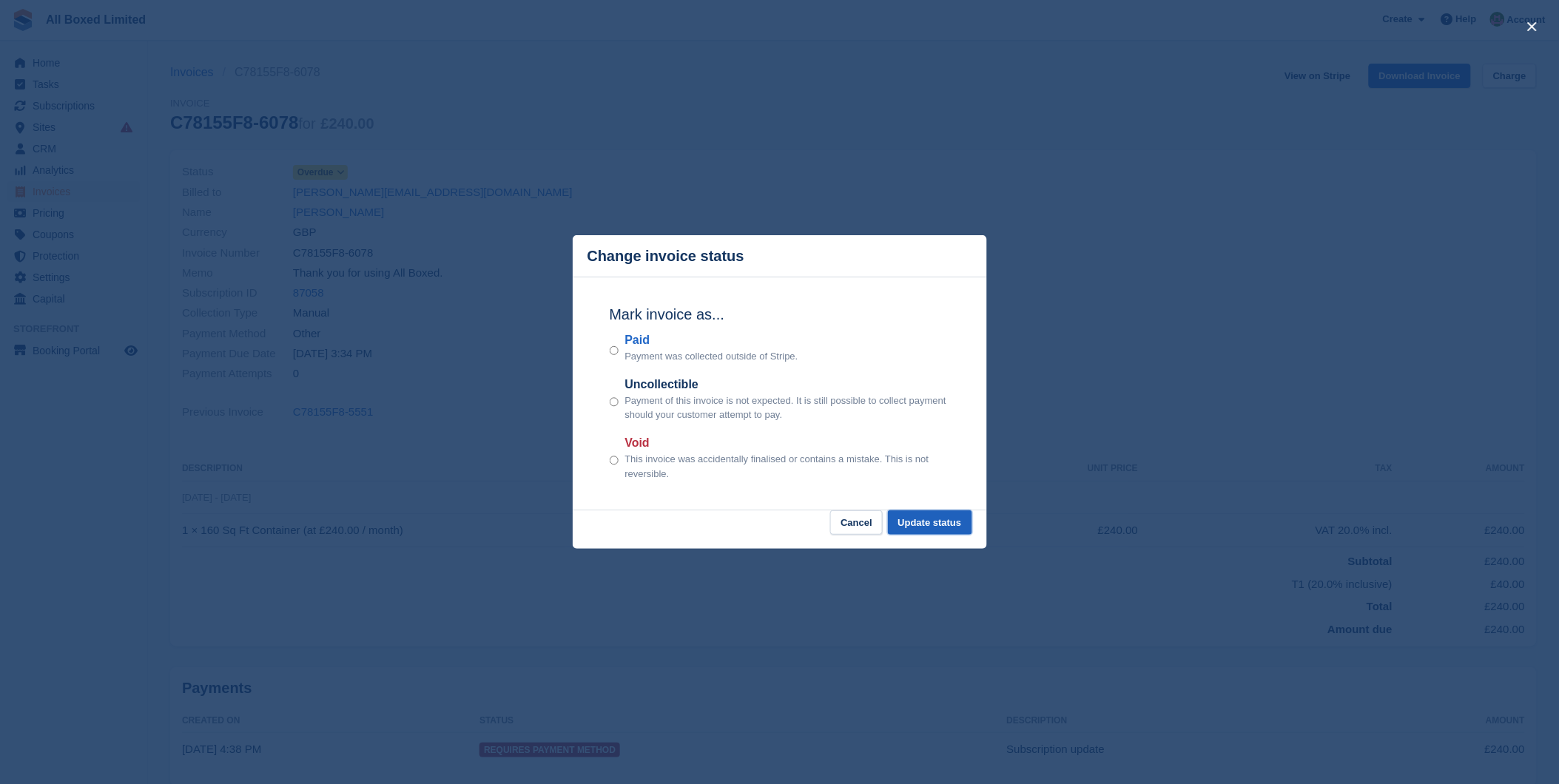
click at [922, 518] on button "Update status" at bounding box center [930, 523] width 84 height 24
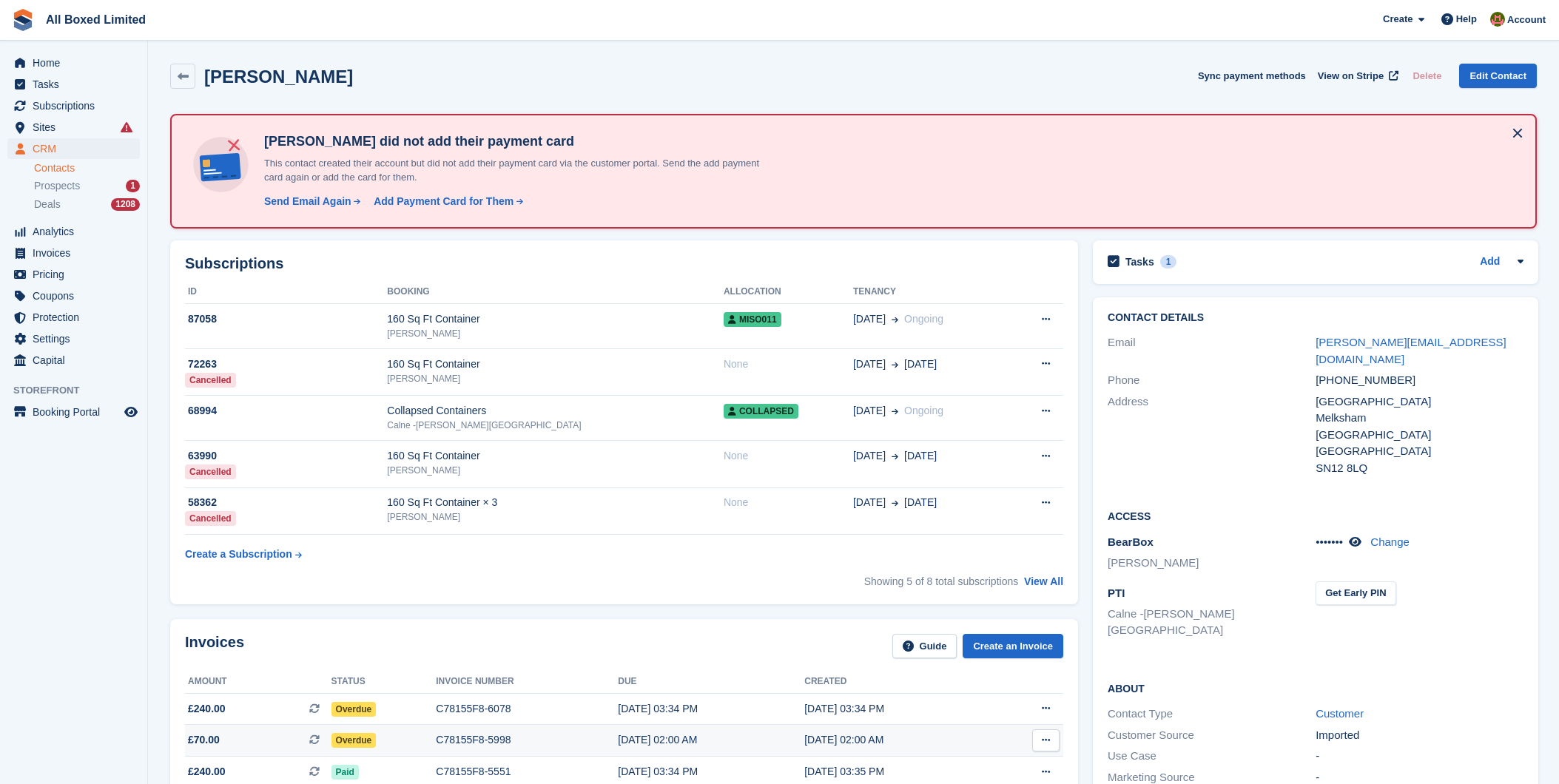
scroll to position [575, 0]
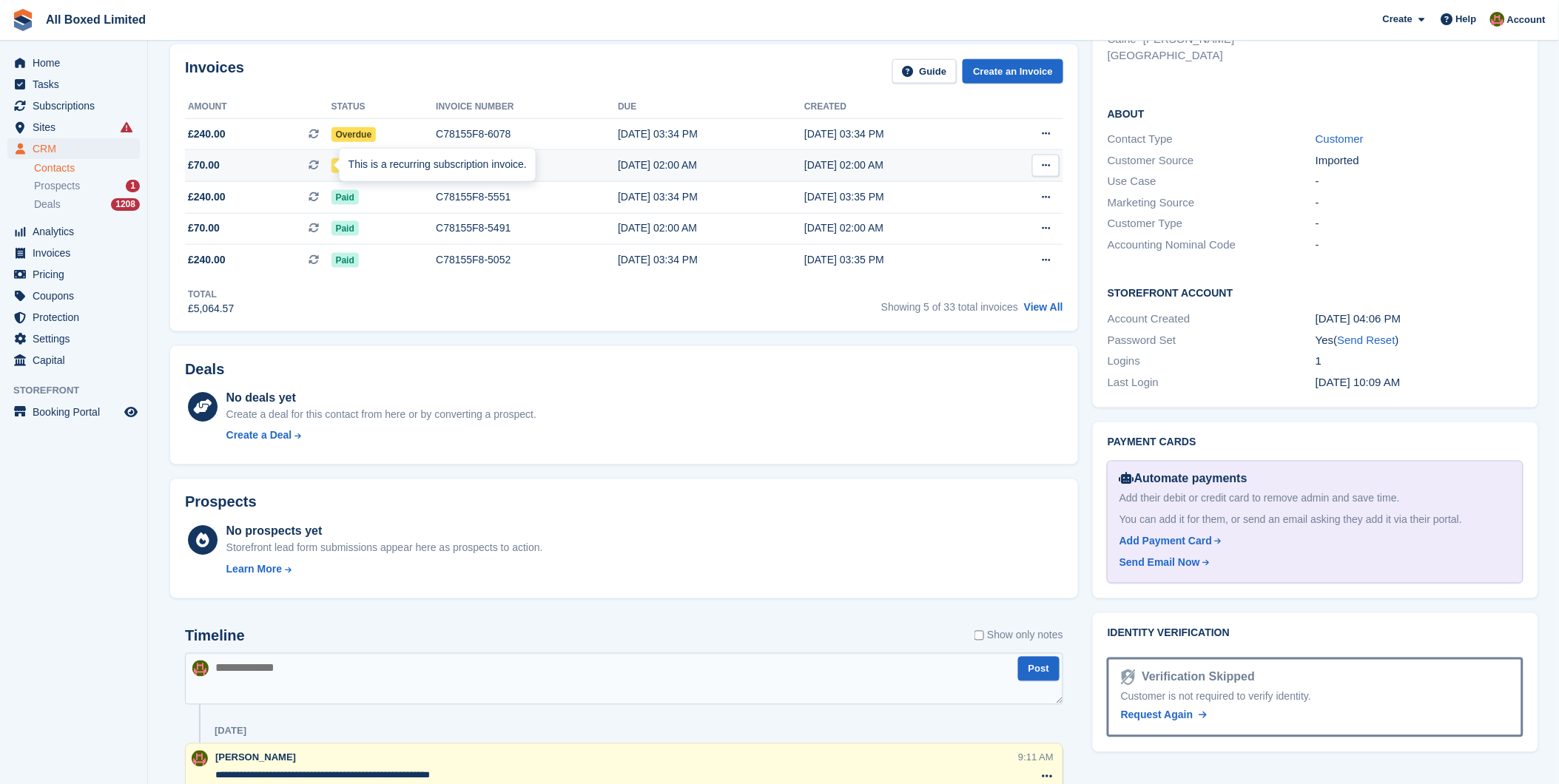
click at [340, 161] on div "This is a recurring subscription invoice." at bounding box center [437, 165] width 196 height 33
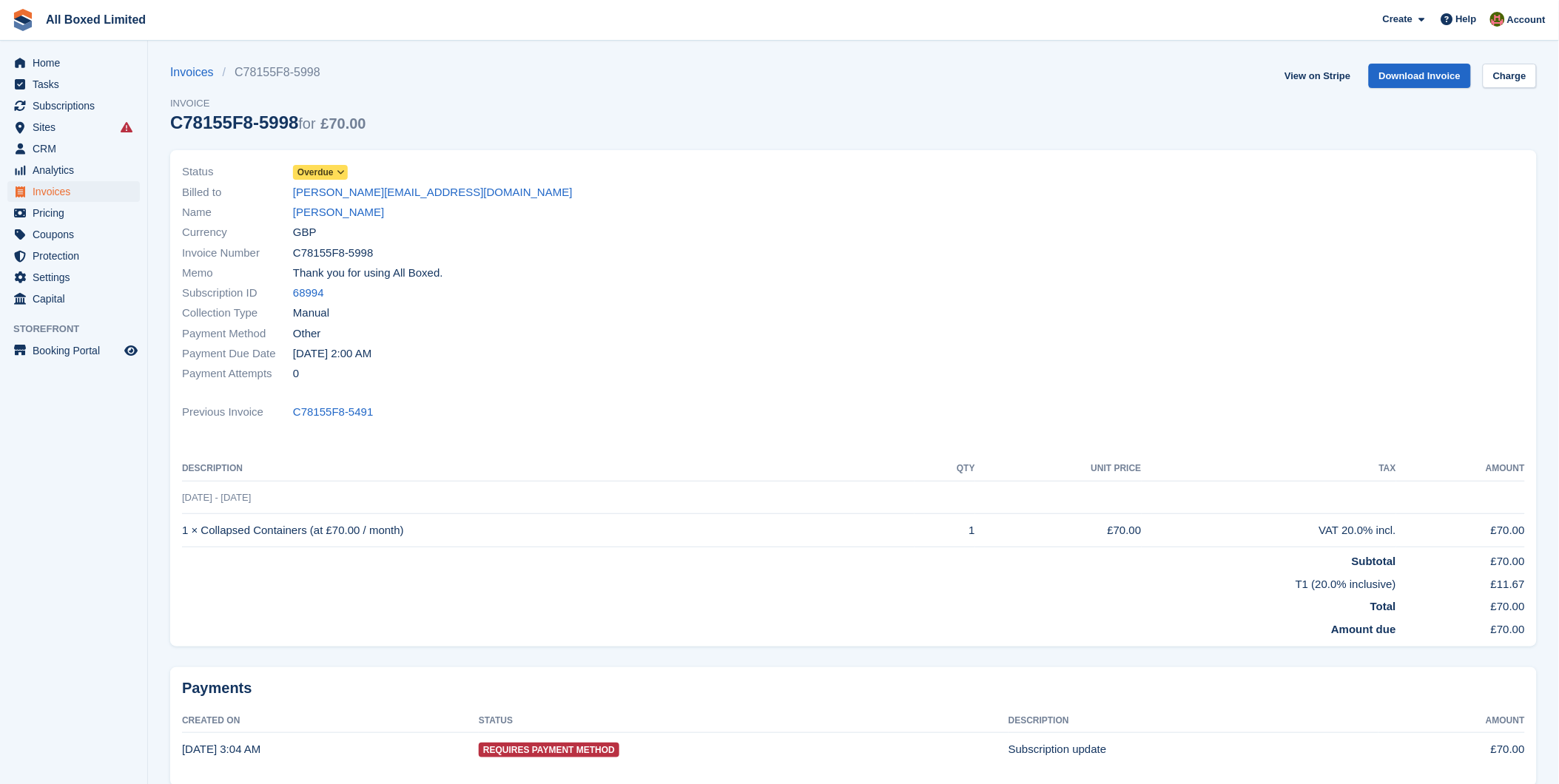
click at [340, 173] on icon at bounding box center [341, 172] width 8 height 9
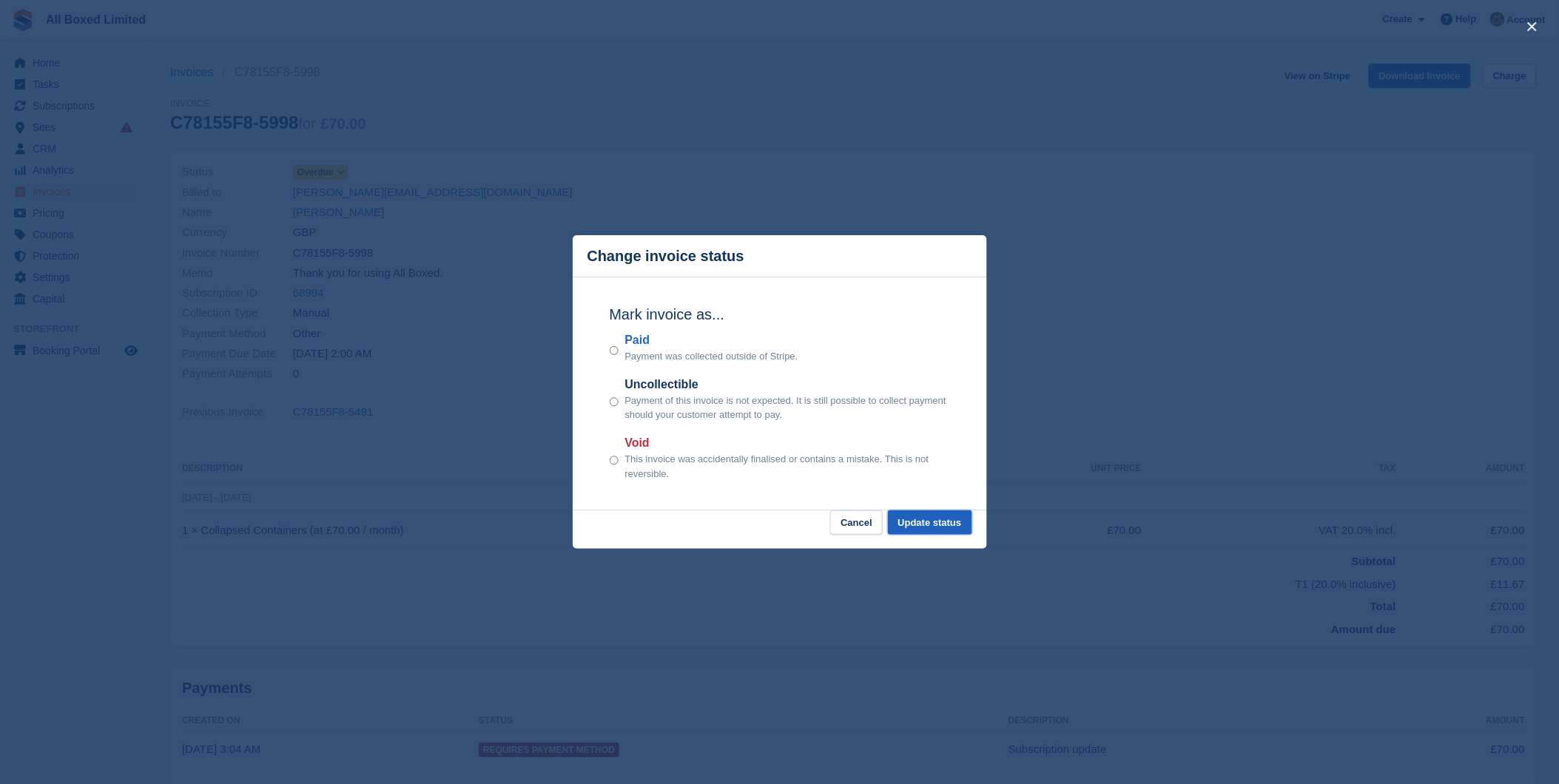
click at [947, 529] on button "Update status" at bounding box center [930, 523] width 84 height 24
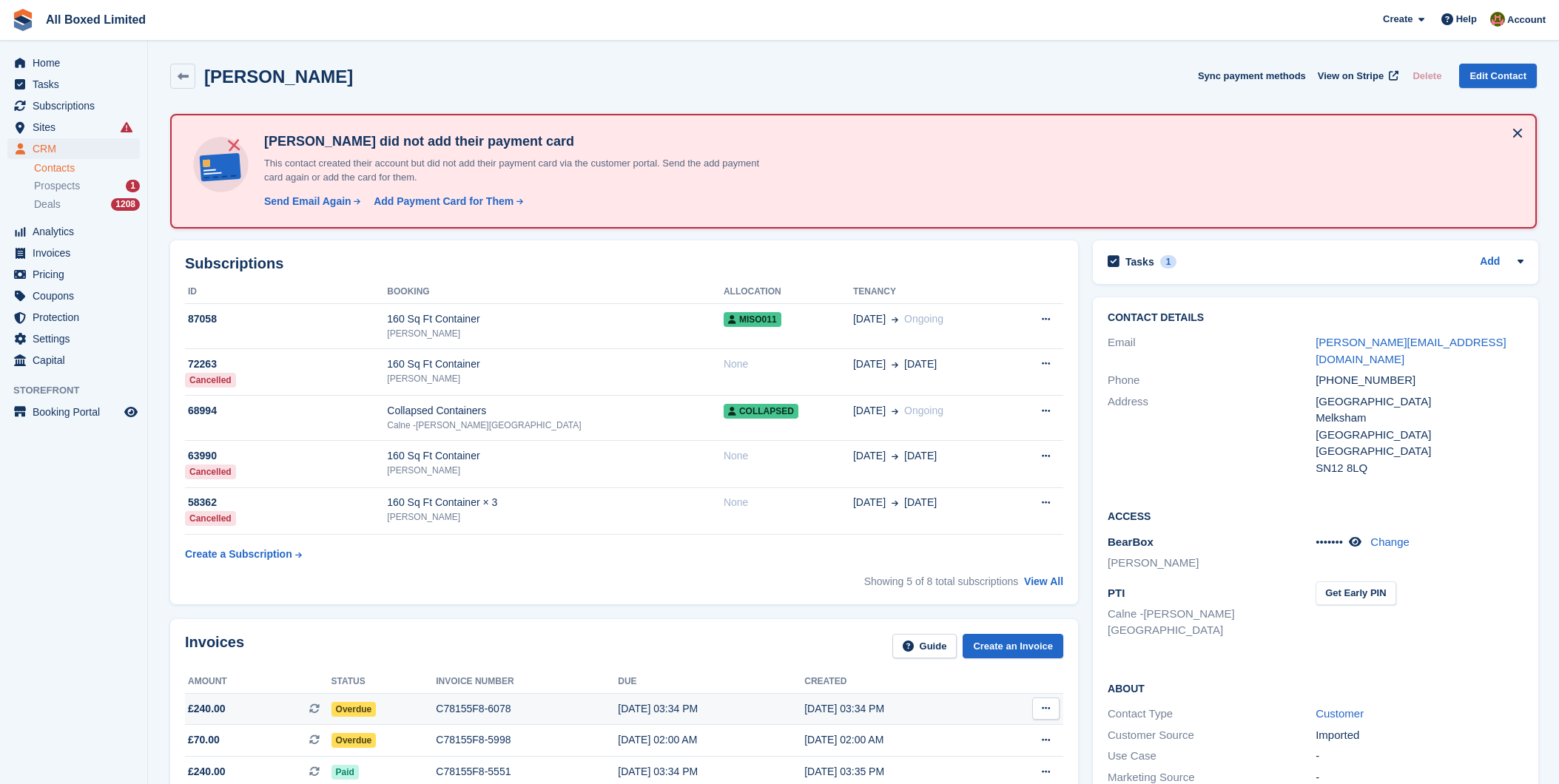
scroll to position [575, 0]
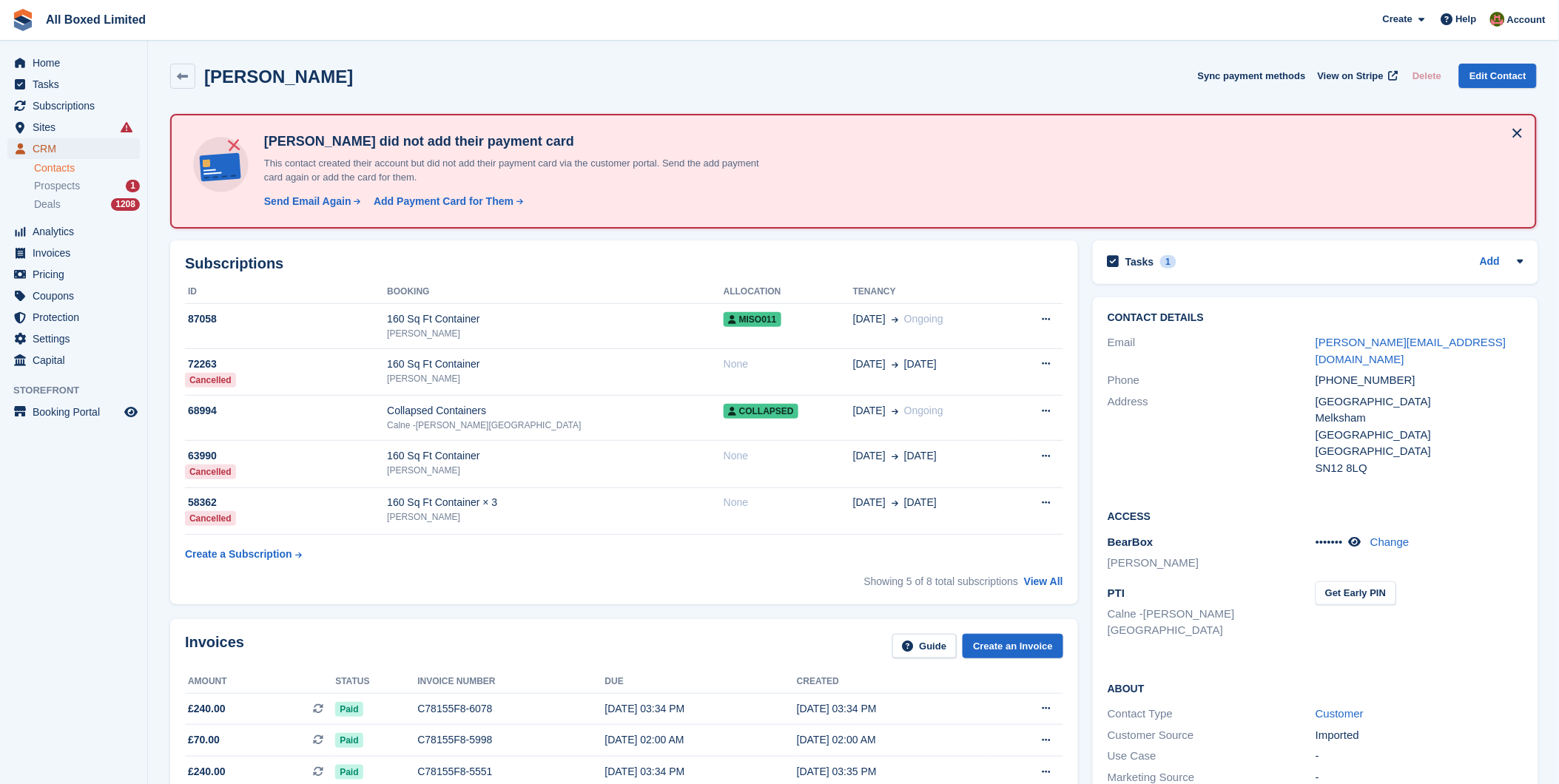
click at [60, 145] on span "CRM" at bounding box center [77, 149] width 89 height 21
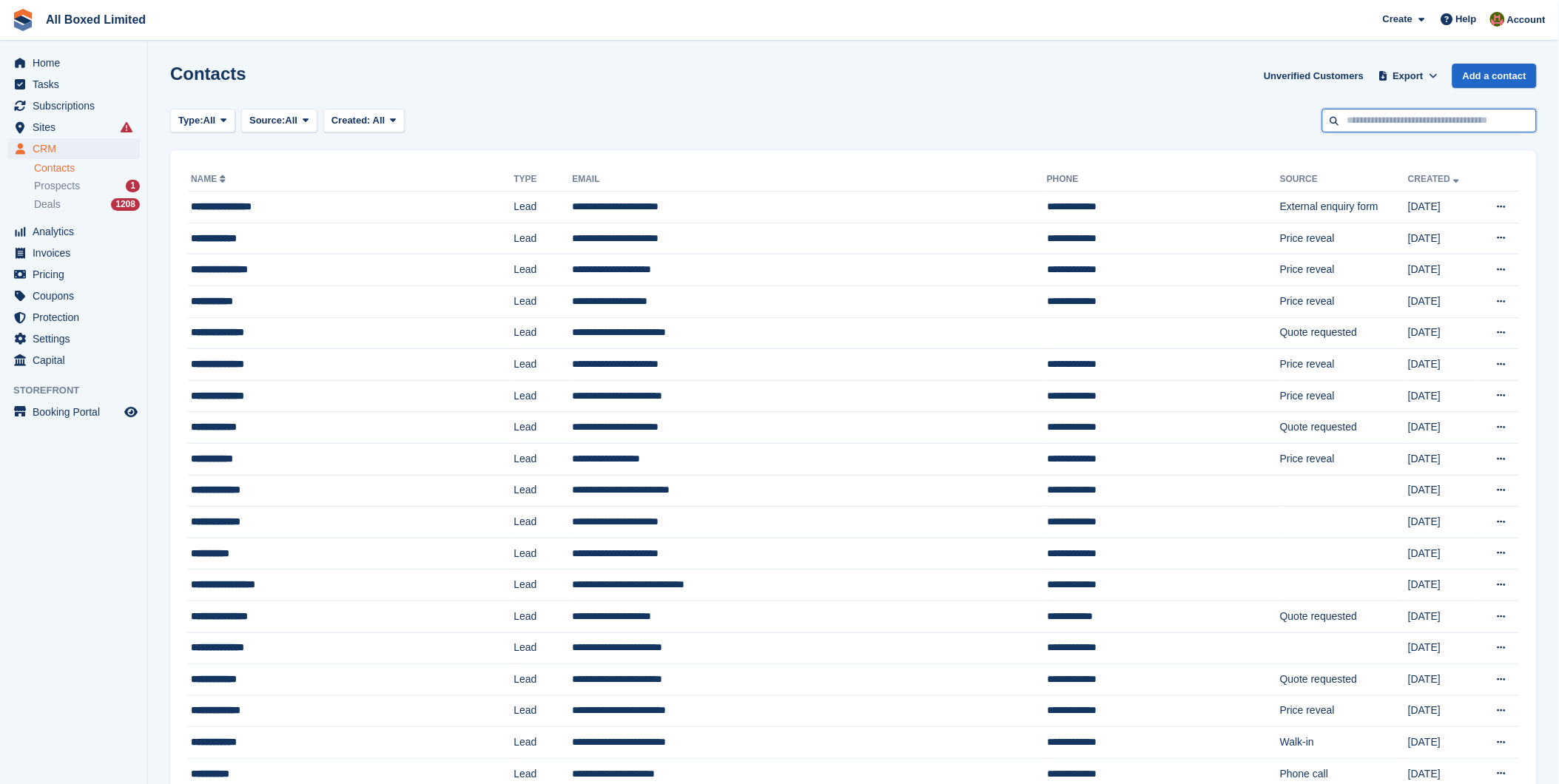
click at [1359, 122] on input "text" at bounding box center [1429, 120] width 214 height 24
type input "******"
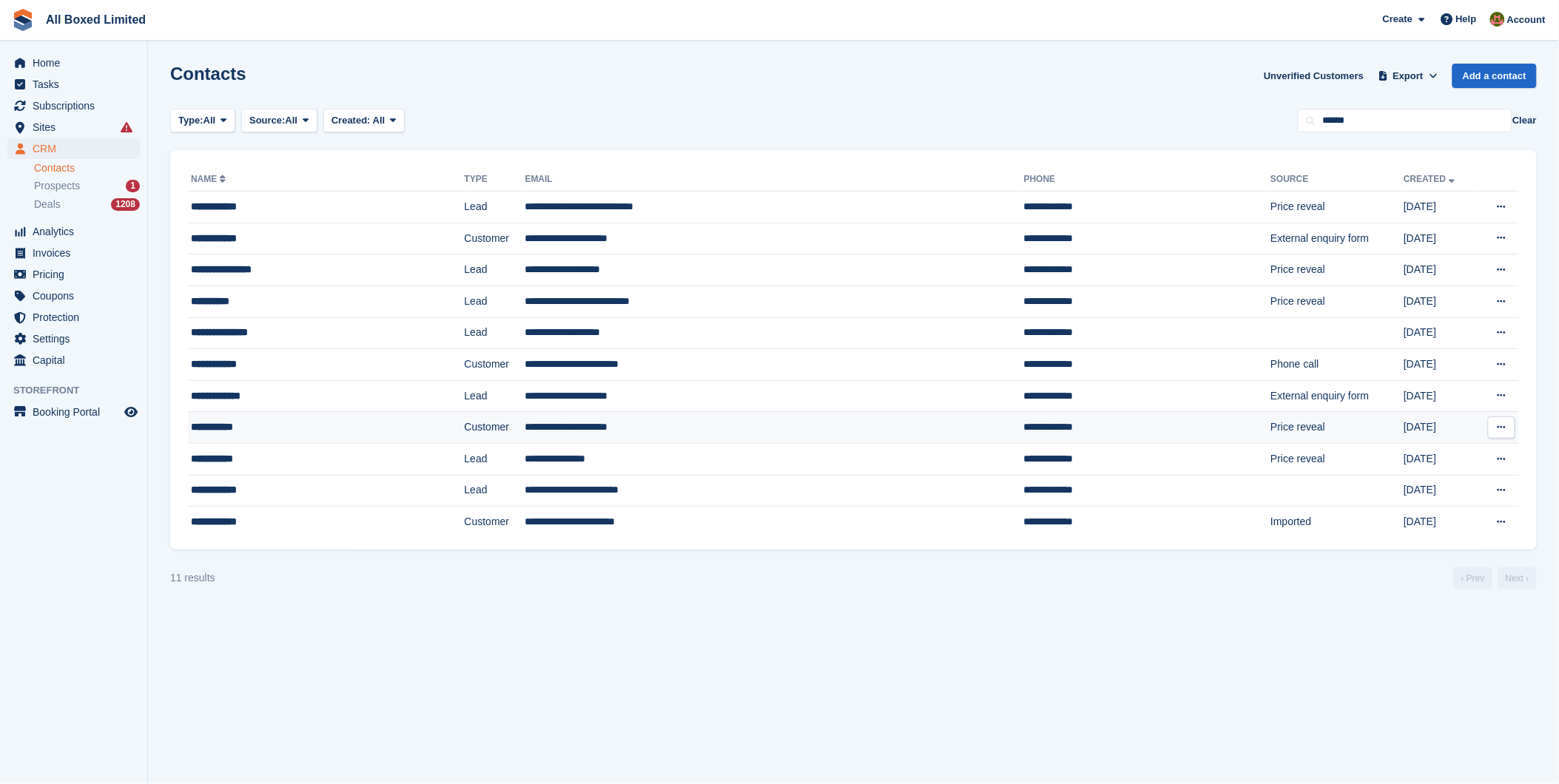
click at [465, 430] on td "Customer" at bounding box center [495, 428] width 61 height 32
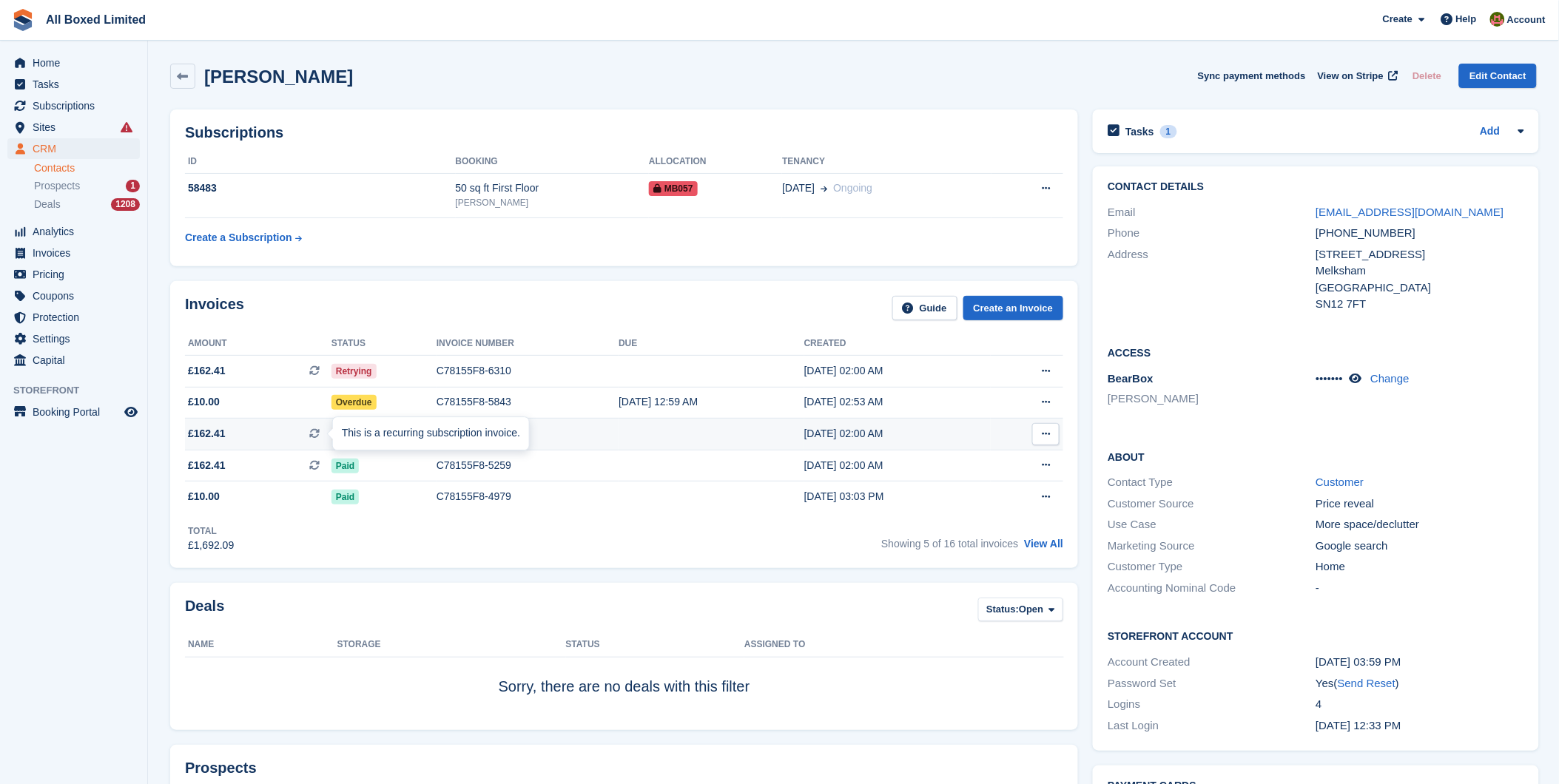
click at [333, 438] on div at bounding box center [339, 434] width 12 height 12
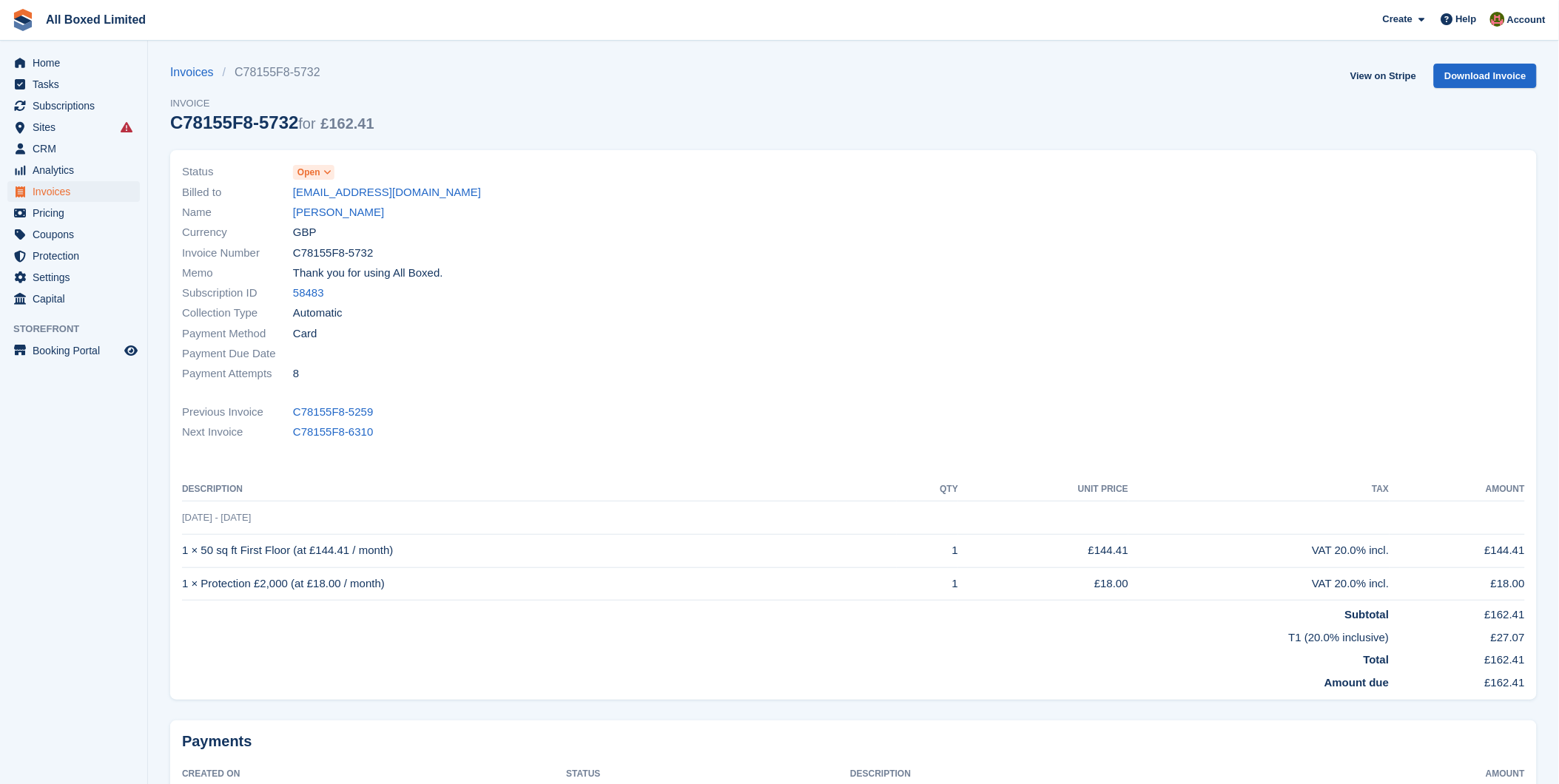
click at [322, 171] on span at bounding box center [328, 172] width 12 height 12
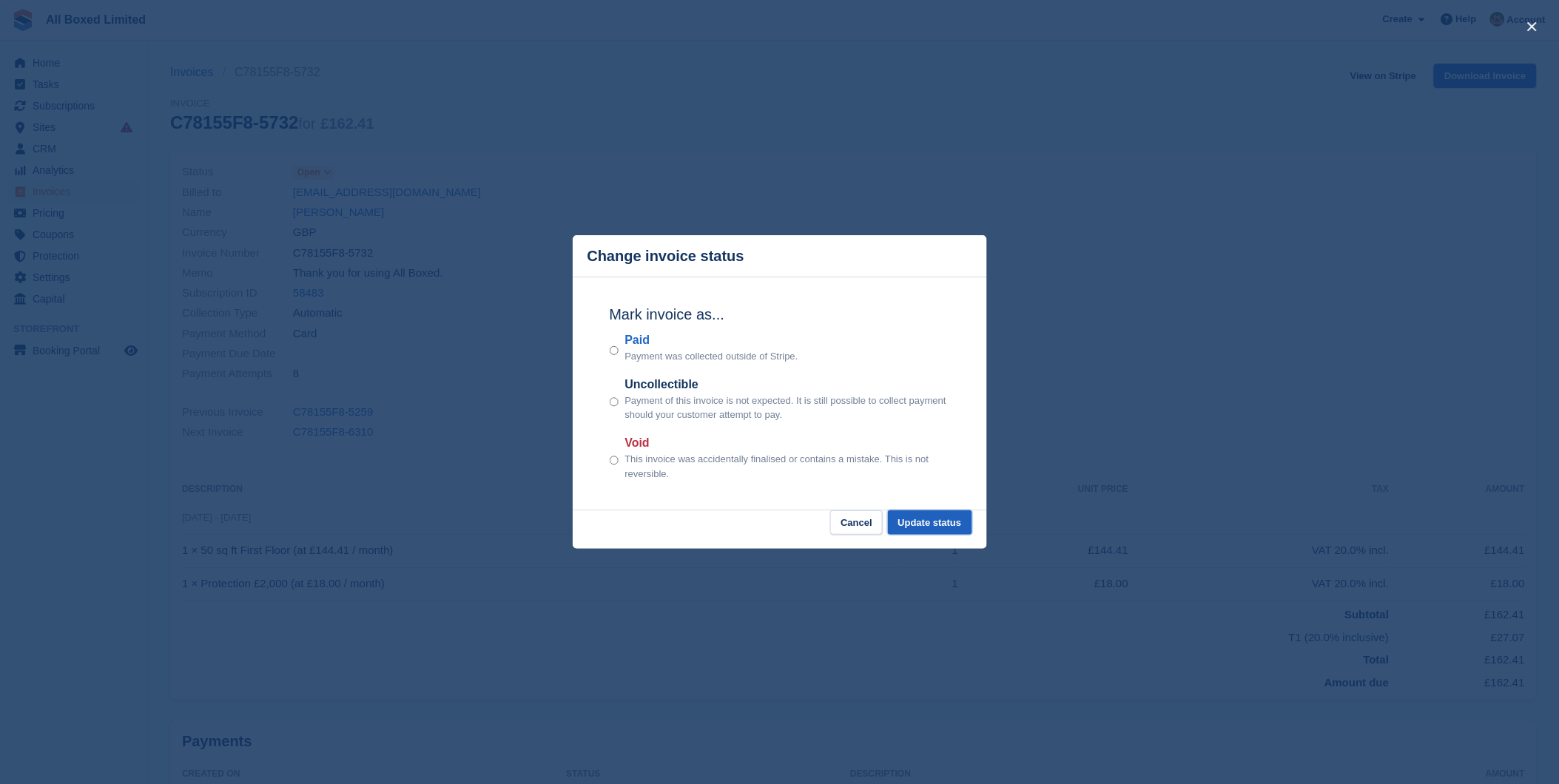
click at [935, 526] on button "Update status" at bounding box center [930, 523] width 84 height 24
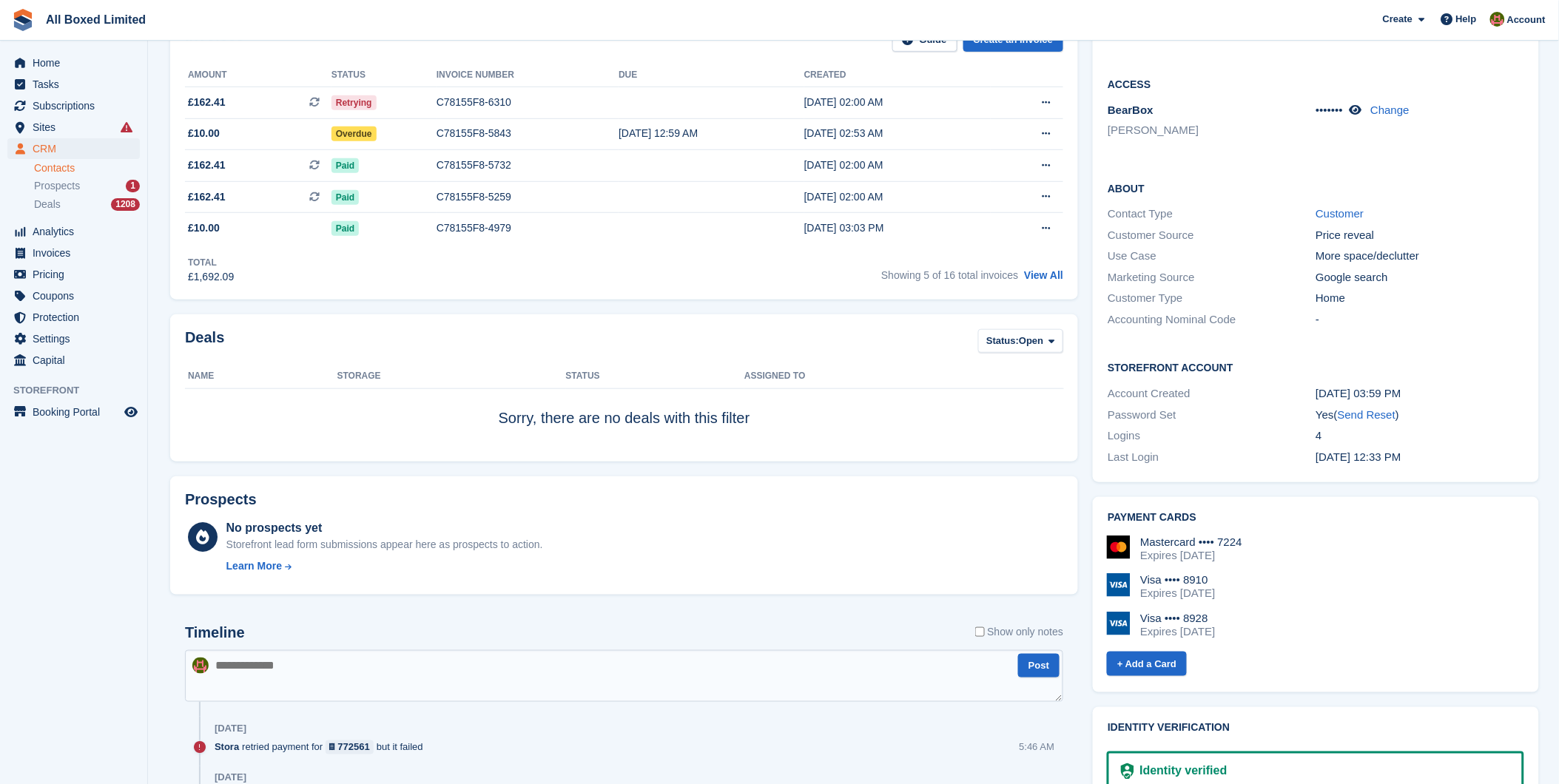
scroll to position [329, 0]
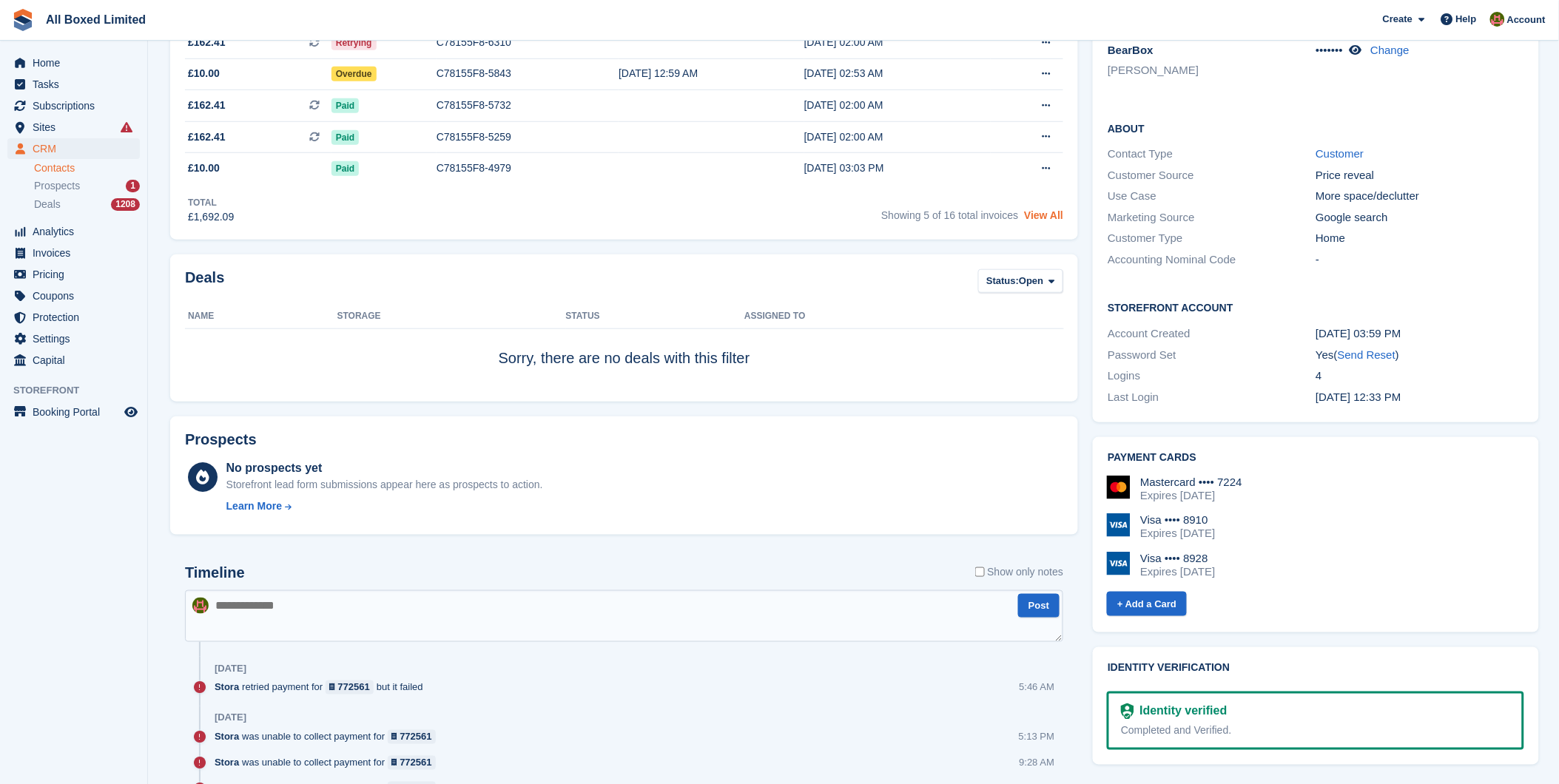
click at [1038, 214] on link "View All" at bounding box center [1044, 215] width 40 height 12
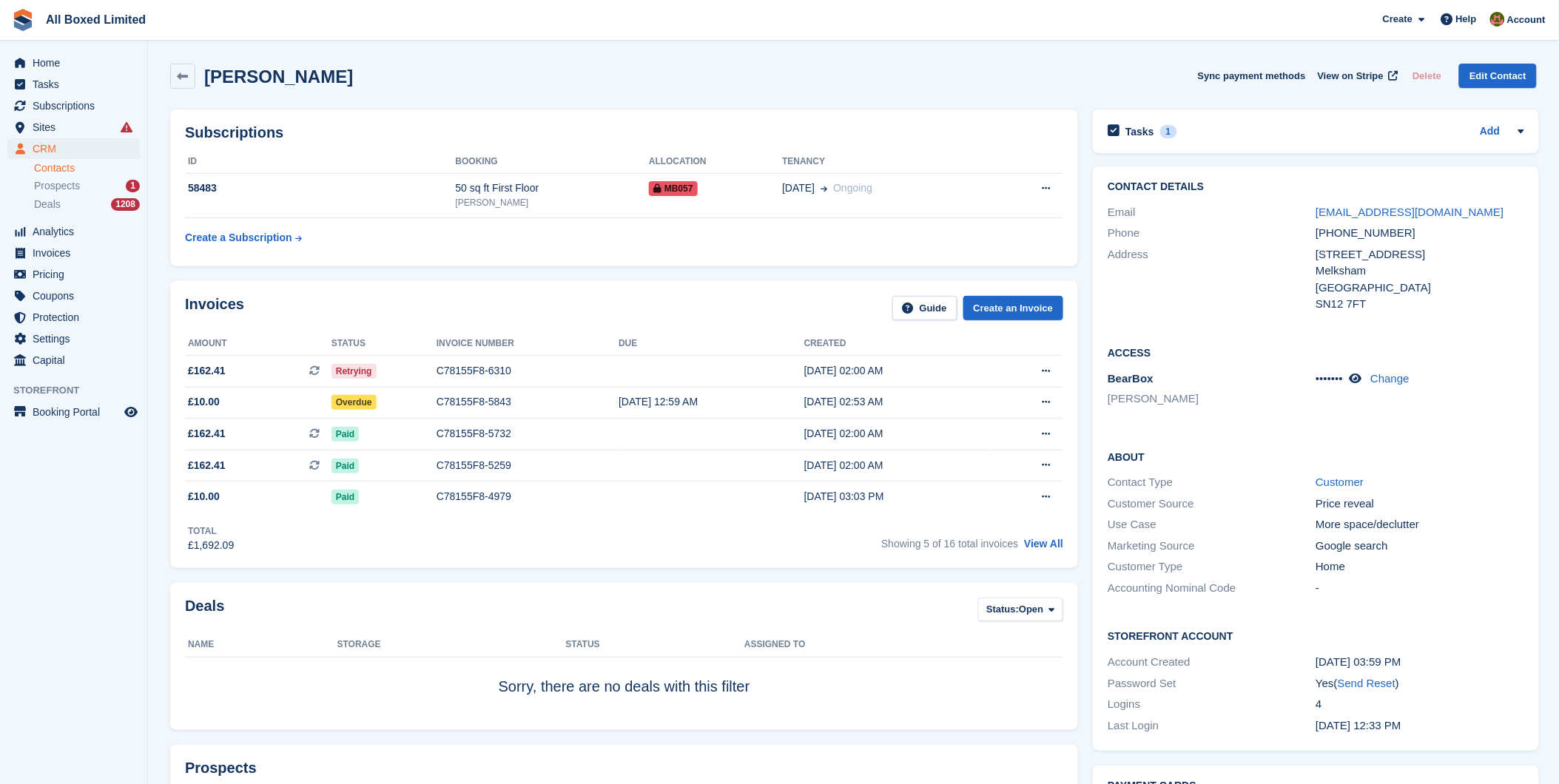
scroll to position [329, 0]
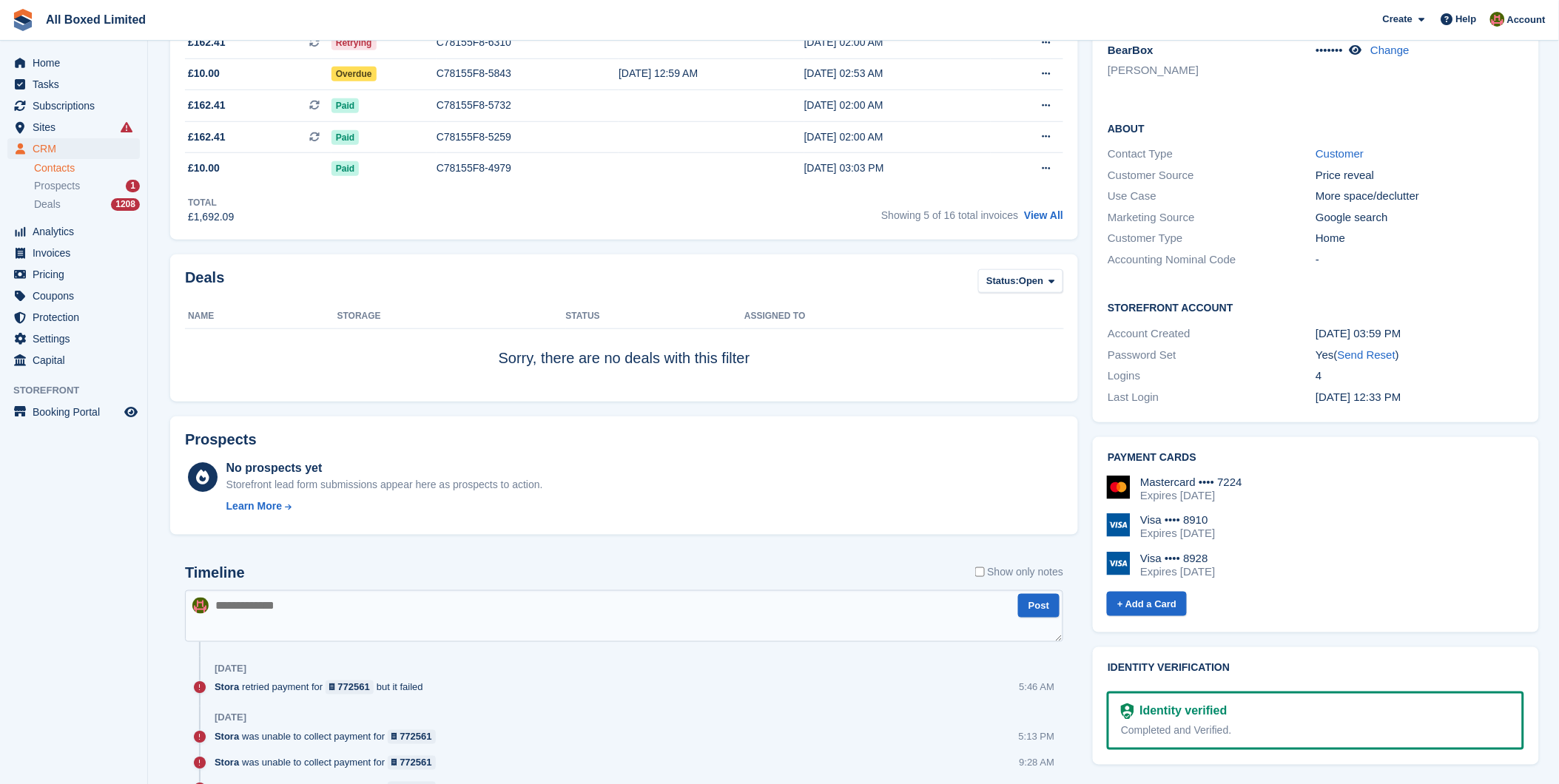
click at [328, 608] on textarea at bounding box center [624, 617] width 878 height 52
type textarea "**********"
click at [1037, 609] on button "Post" at bounding box center [1039, 606] width 41 height 24
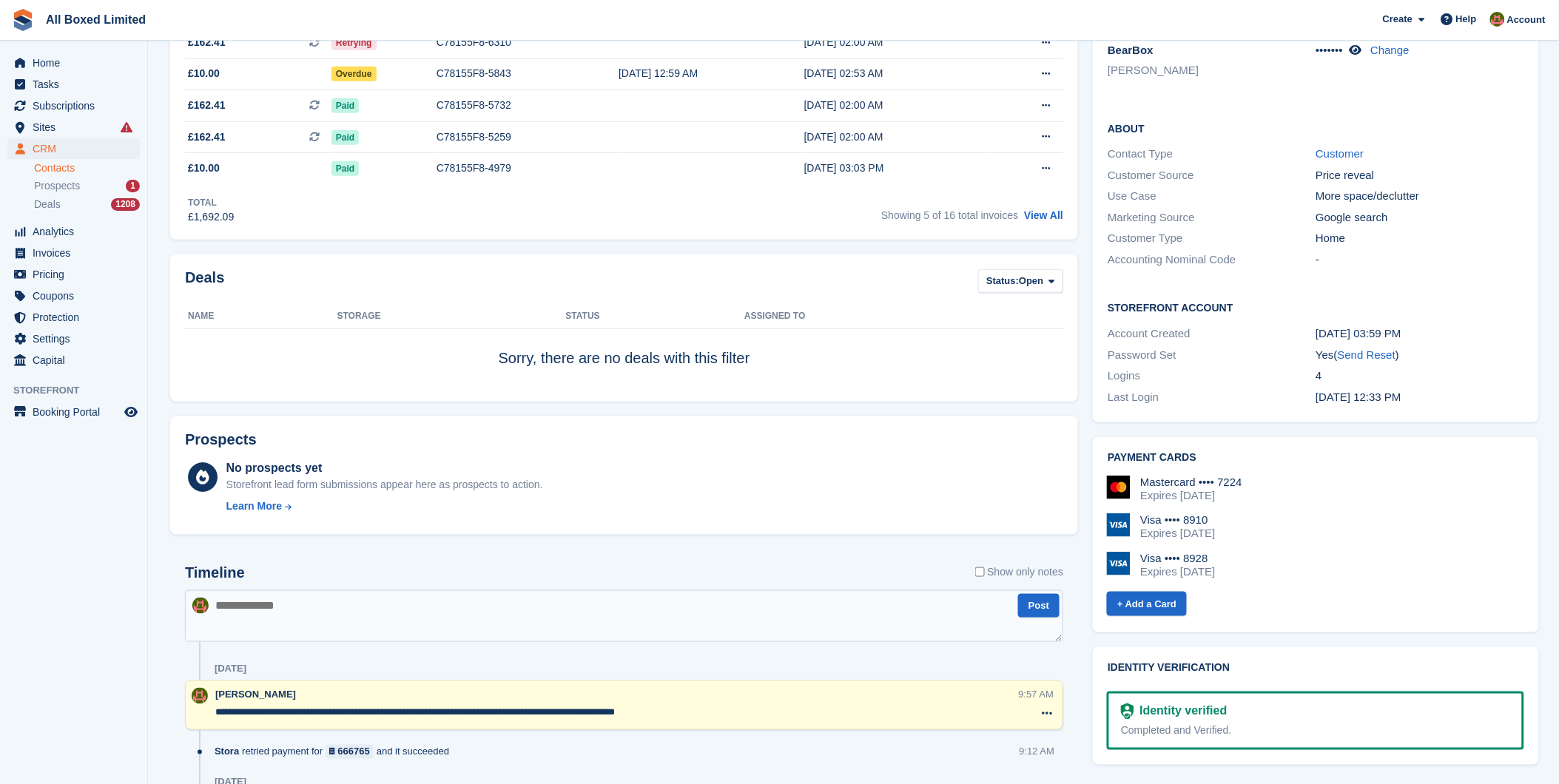
click at [289, 604] on textarea at bounding box center [624, 617] width 878 height 52
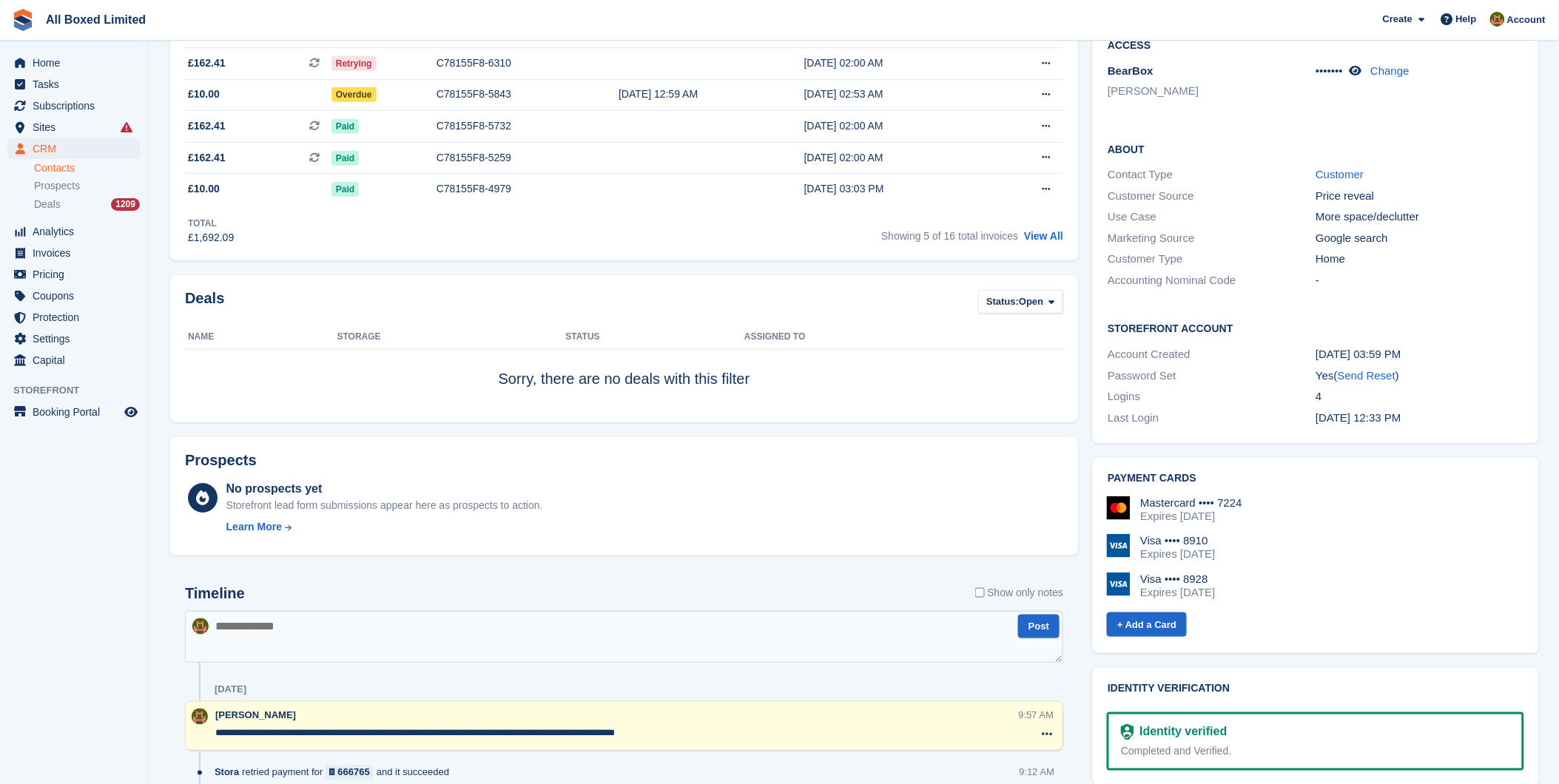
scroll to position [246, 0]
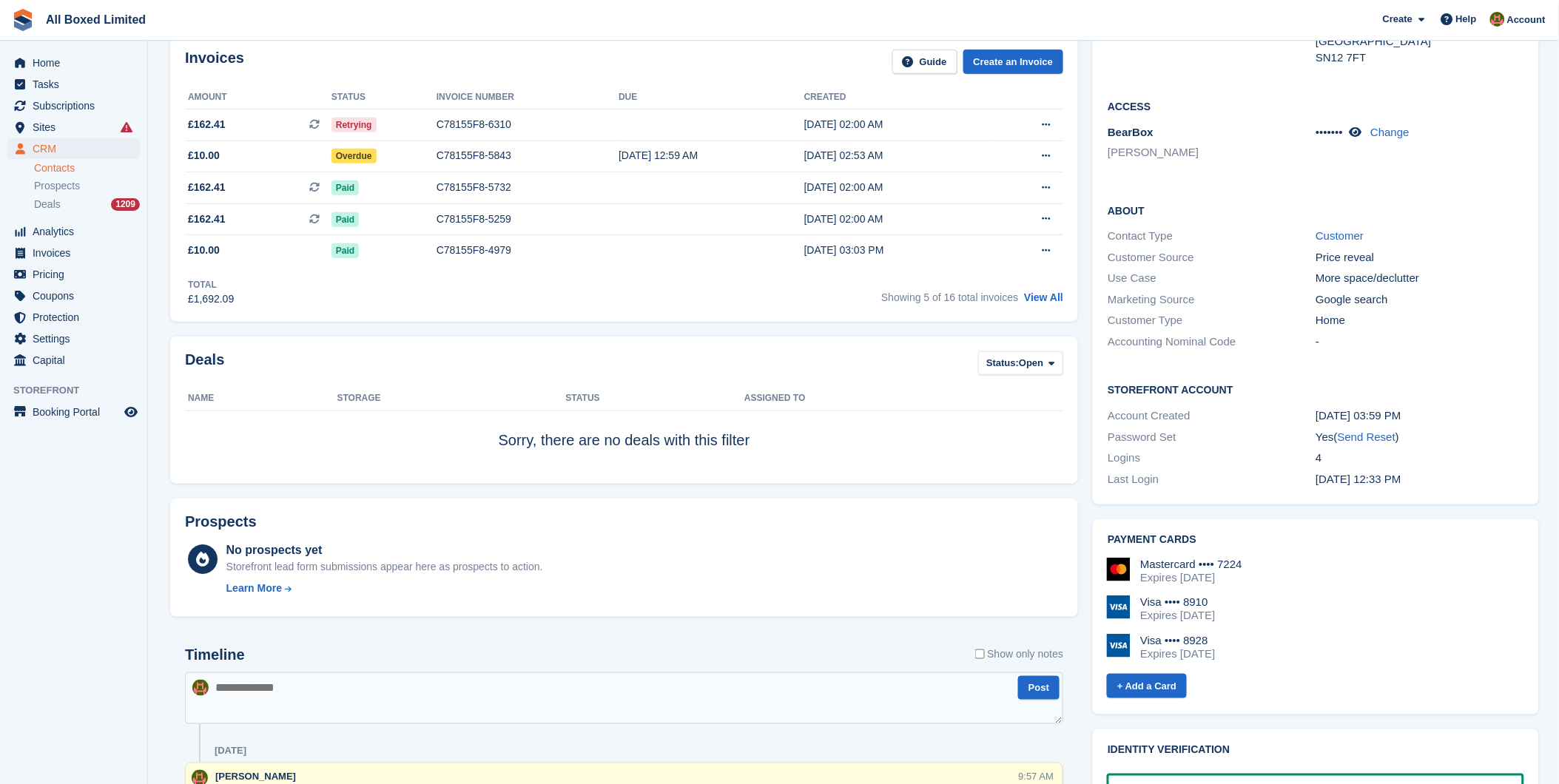
click at [287, 696] on textarea at bounding box center [624, 698] width 878 height 52
type textarea "**********"
click at [1030, 299] on link "View All" at bounding box center [1044, 297] width 40 height 12
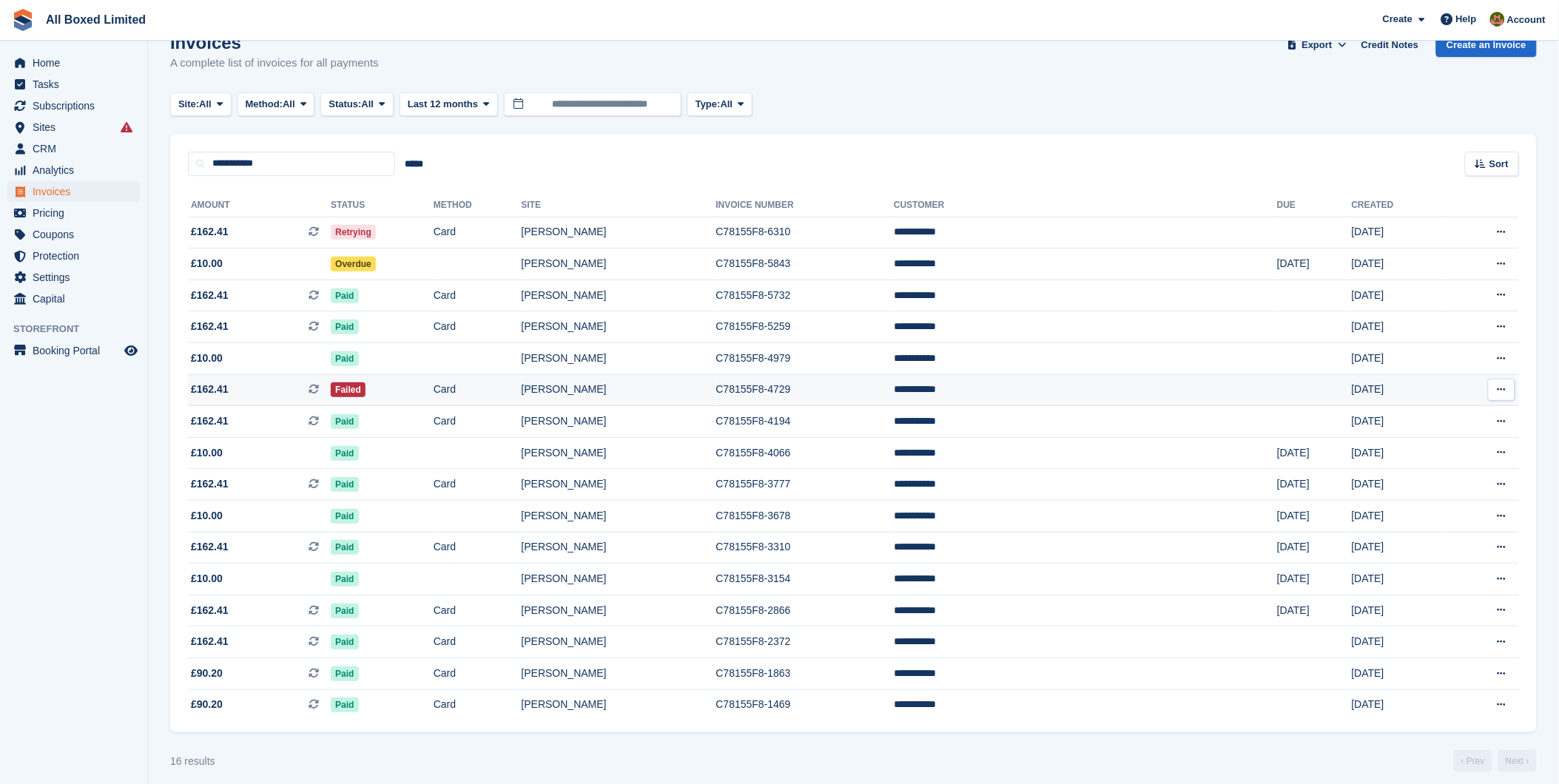
scroll to position [45, 0]
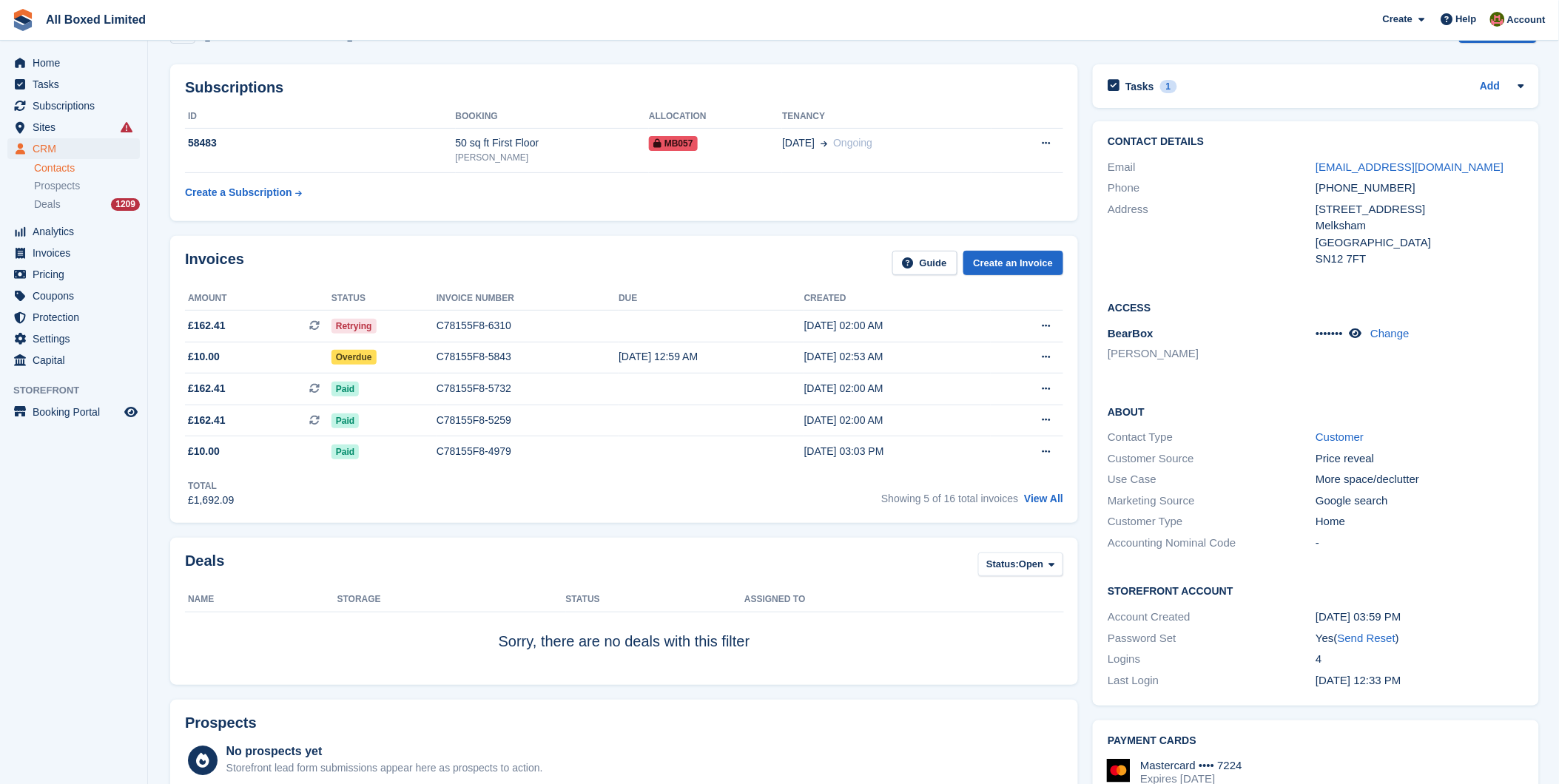
scroll to position [246, 0]
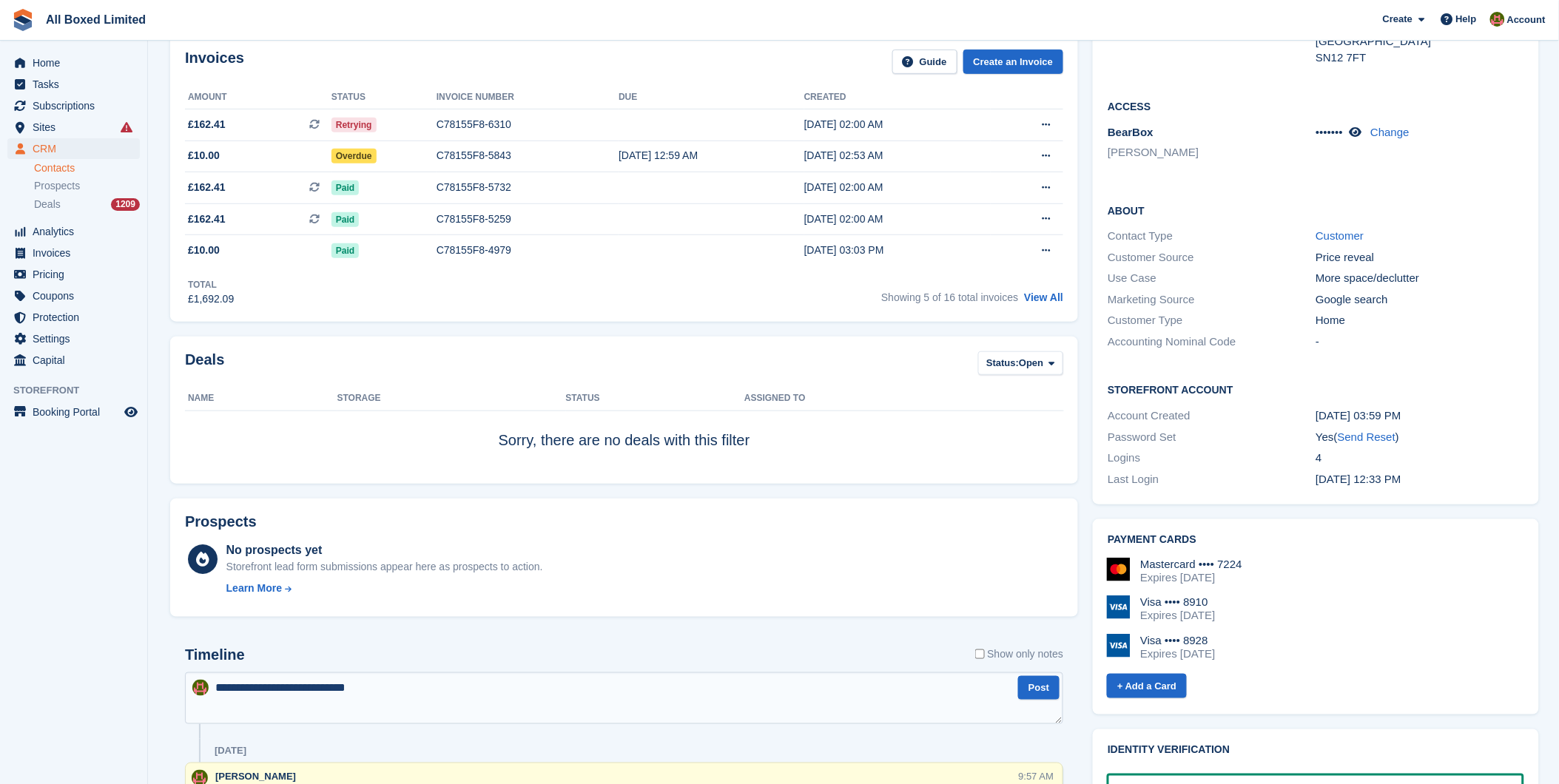
click at [401, 685] on textarea "**********" at bounding box center [624, 698] width 878 height 52
click at [371, 692] on textarea "**********" at bounding box center [624, 698] width 878 height 52
type textarea "**********"
click at [1033, 684] on button "Post" at bounding box center [1039, 688] width 41 height 24
